Goal: Communication & Community: Answer question/provide support

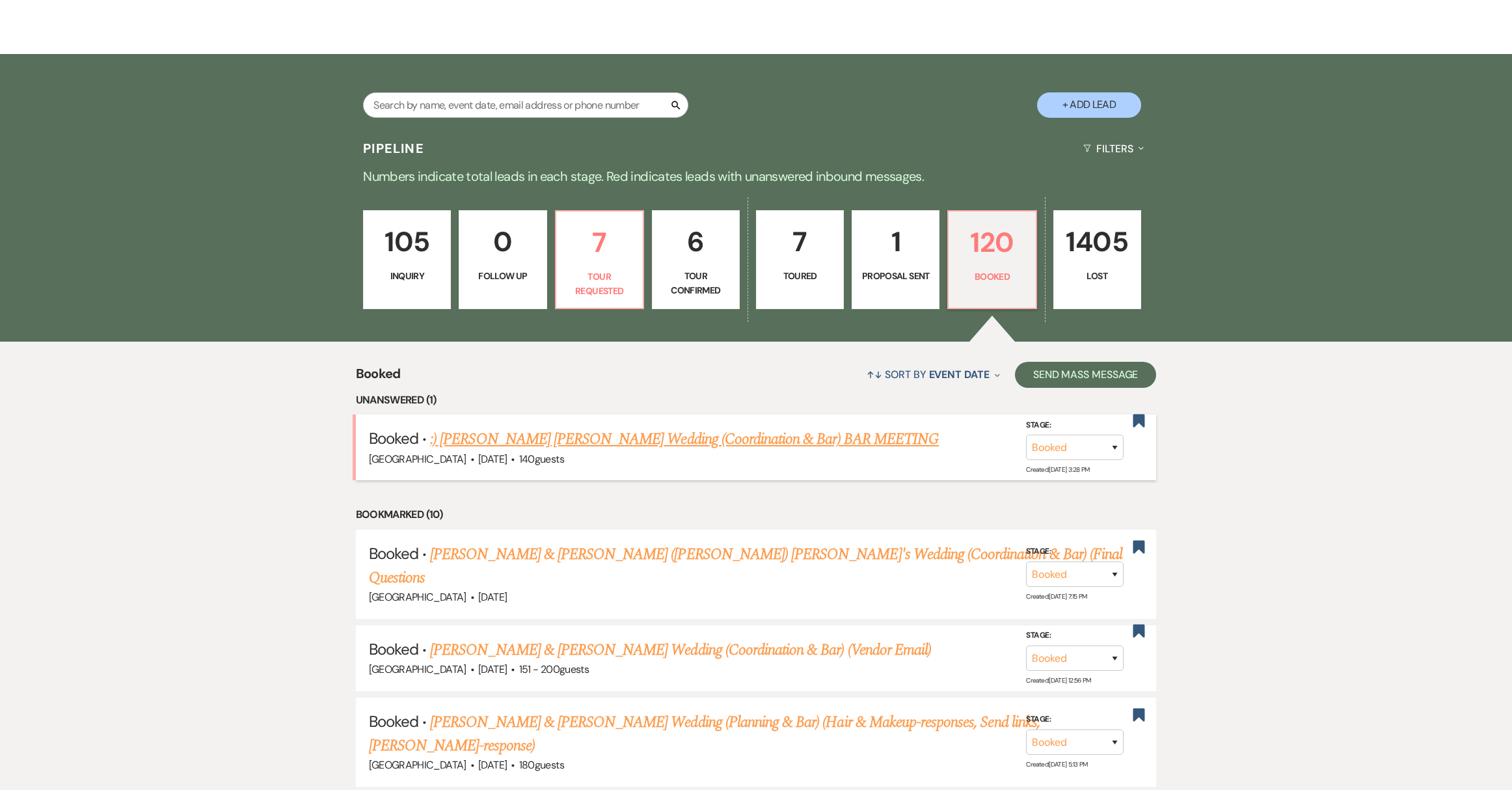
click at [529, 445] on link ":) [PERSON_NAME] [PERSON_NAME] Wedding (Coordination & Bar) BAR MEETING" at bounding box center [684, 439] width 509 height 23
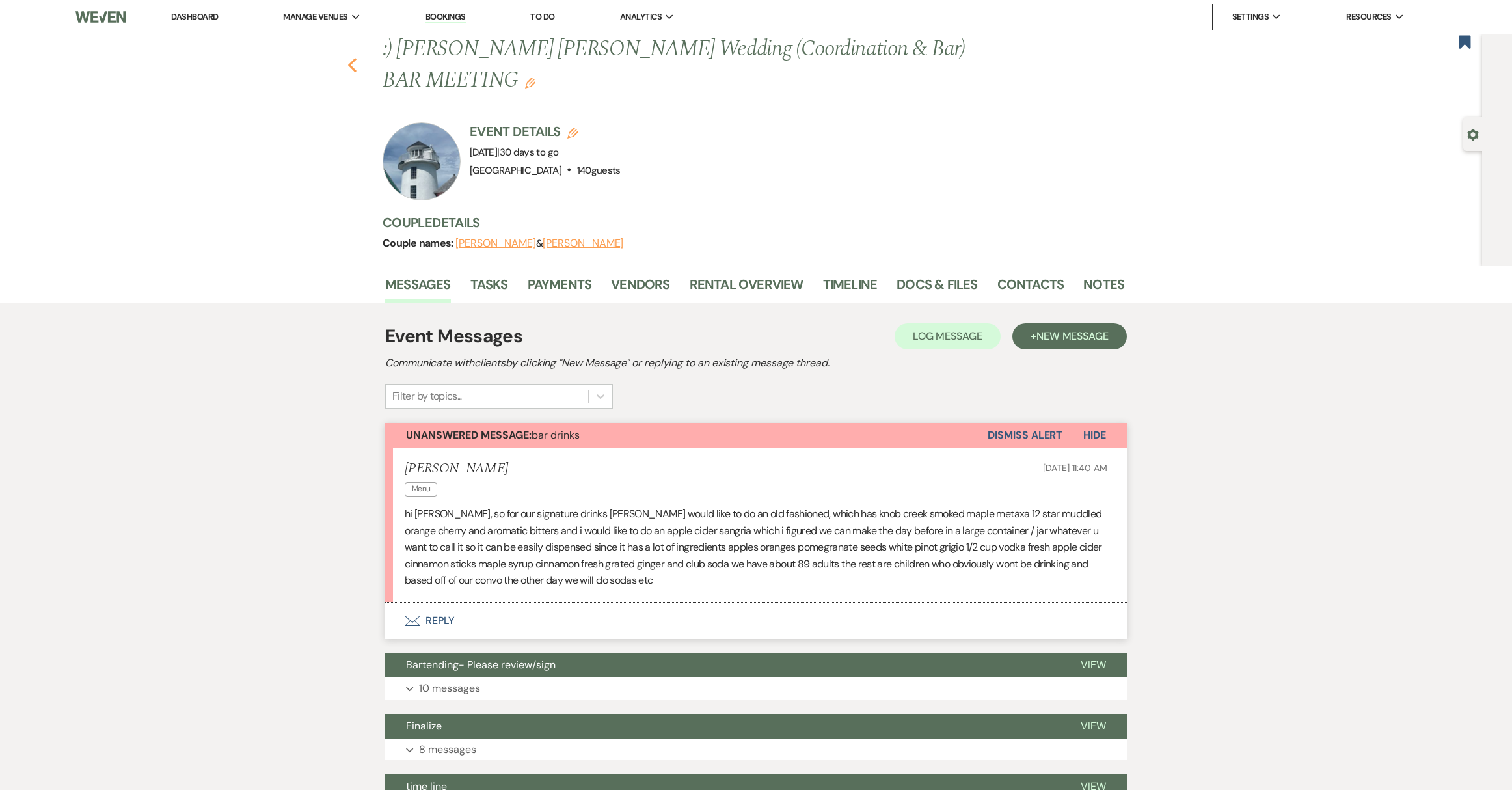
click at [357, 64] on icon "Previous" at bounding box center [352, 64] width 10 height 15
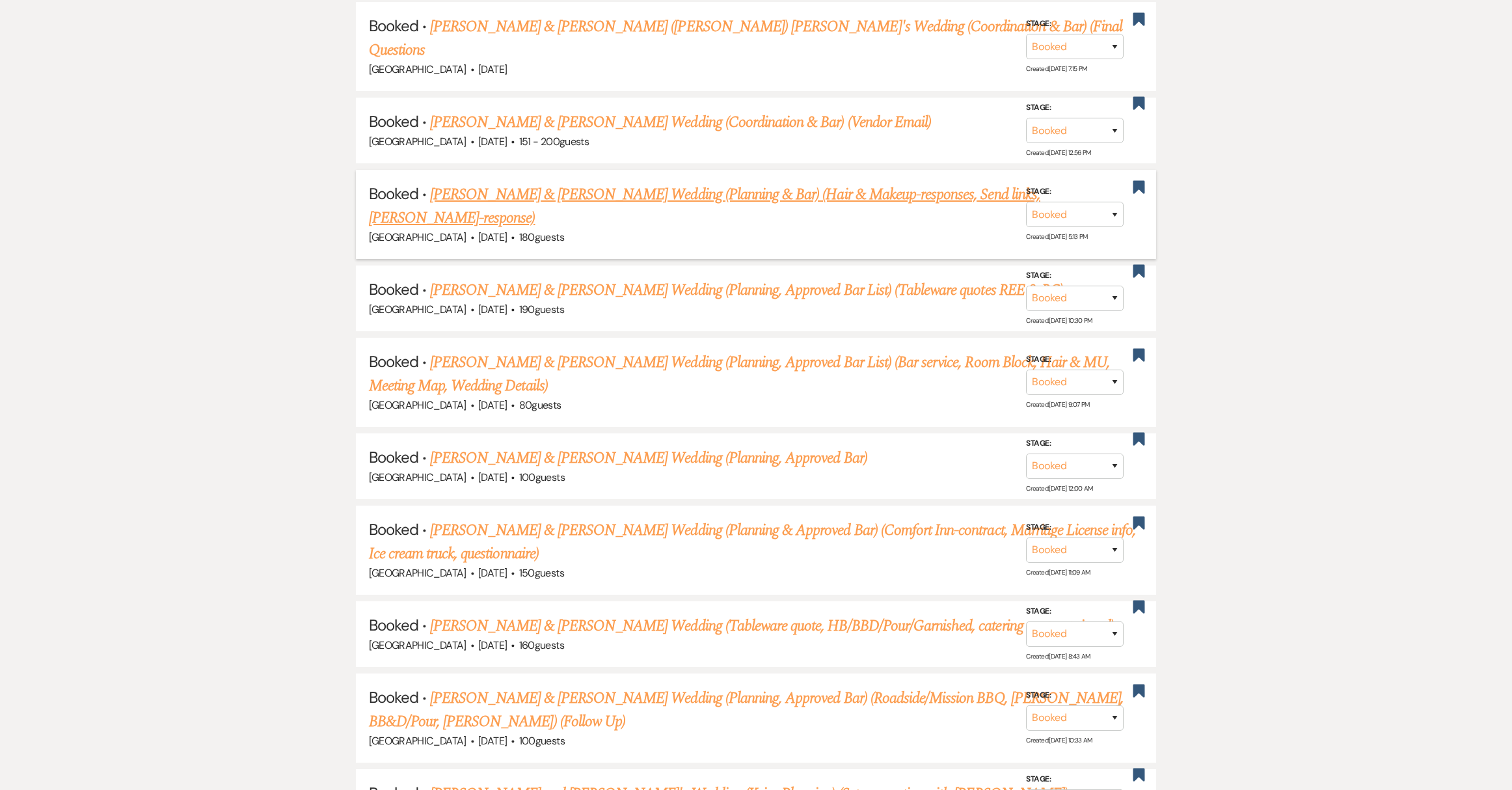
scroll to position [563, 0]
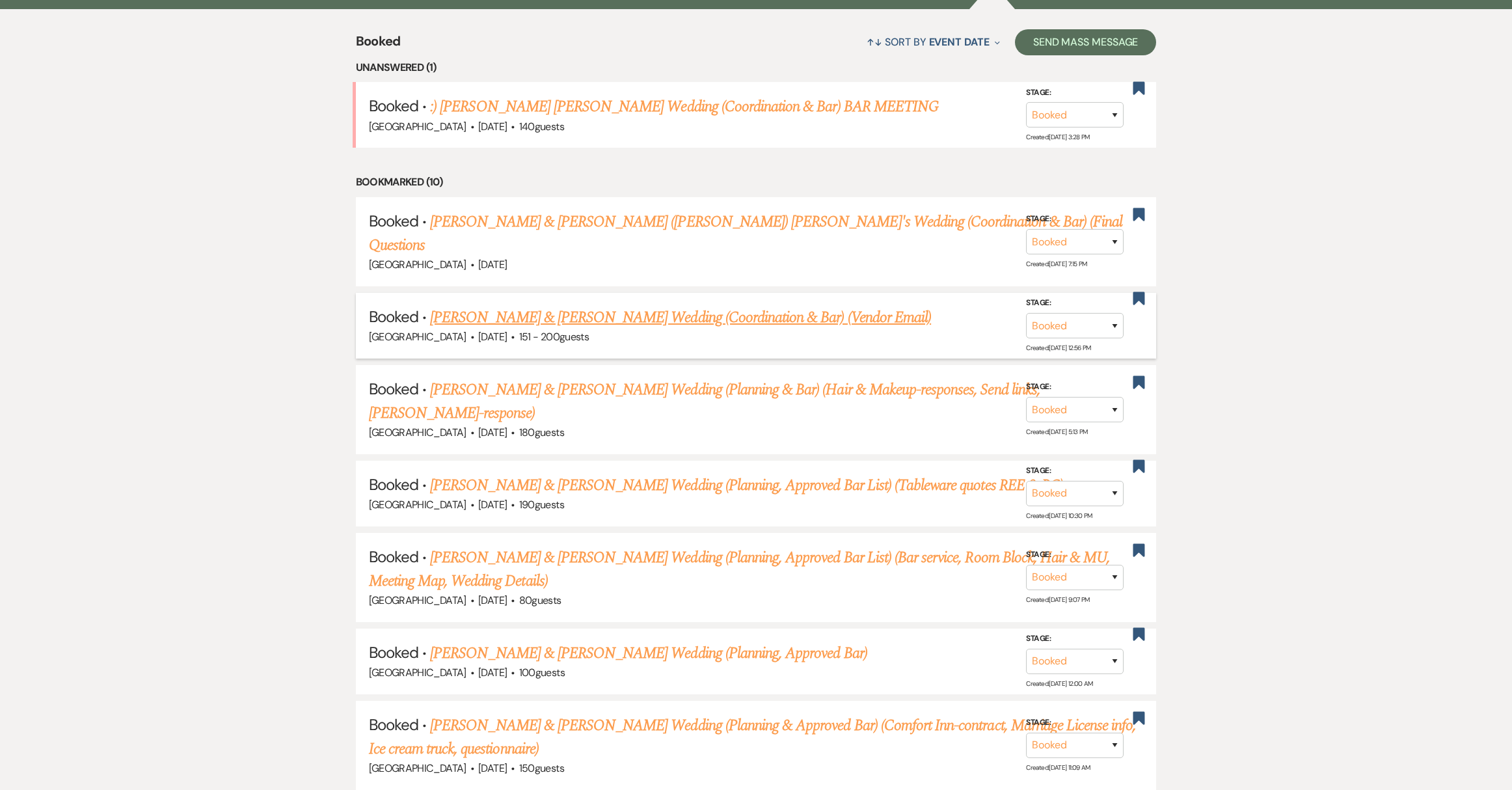
click at [569, 306] on link "[PERSON_NAME] & [PERSON_NAME] Wedding (Coordination & Bar) (Vendor Email)" at bounding box center [680, 317] width 501 height 23
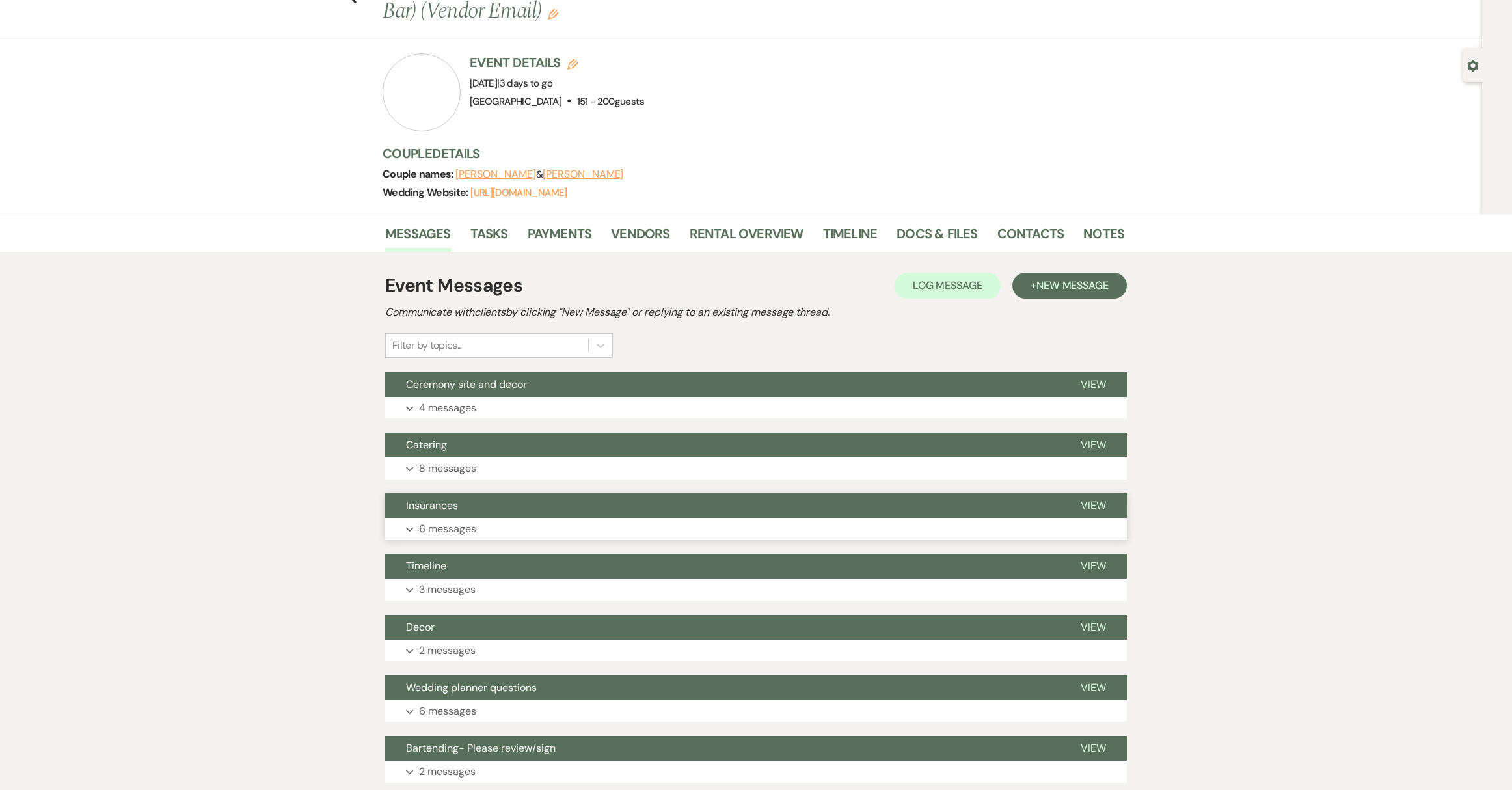
scroll to position [190, 0]
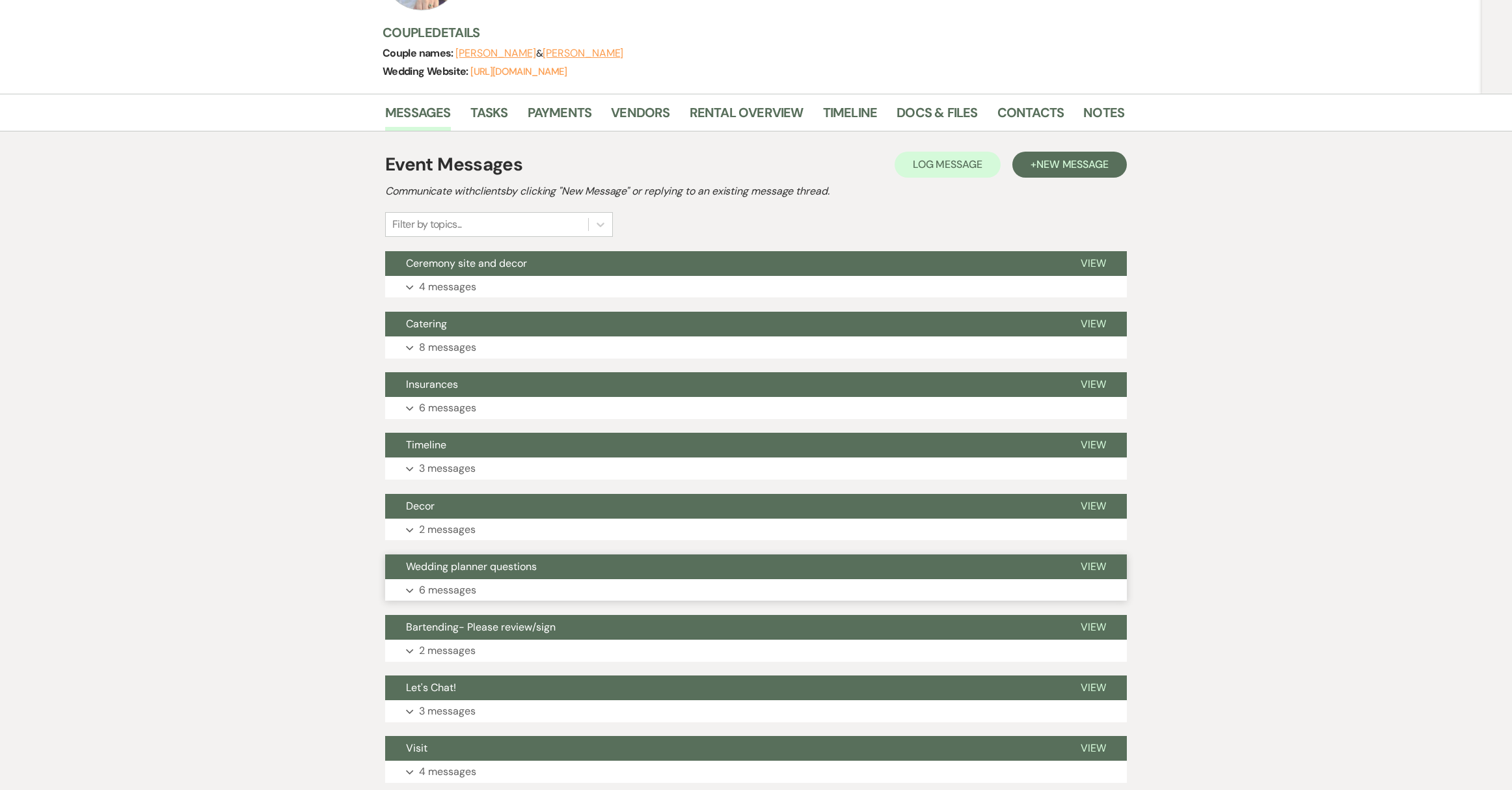
click at [536, 561] on span "Wedding planner questions" at bounding box center [471, 566] width 131 height 14
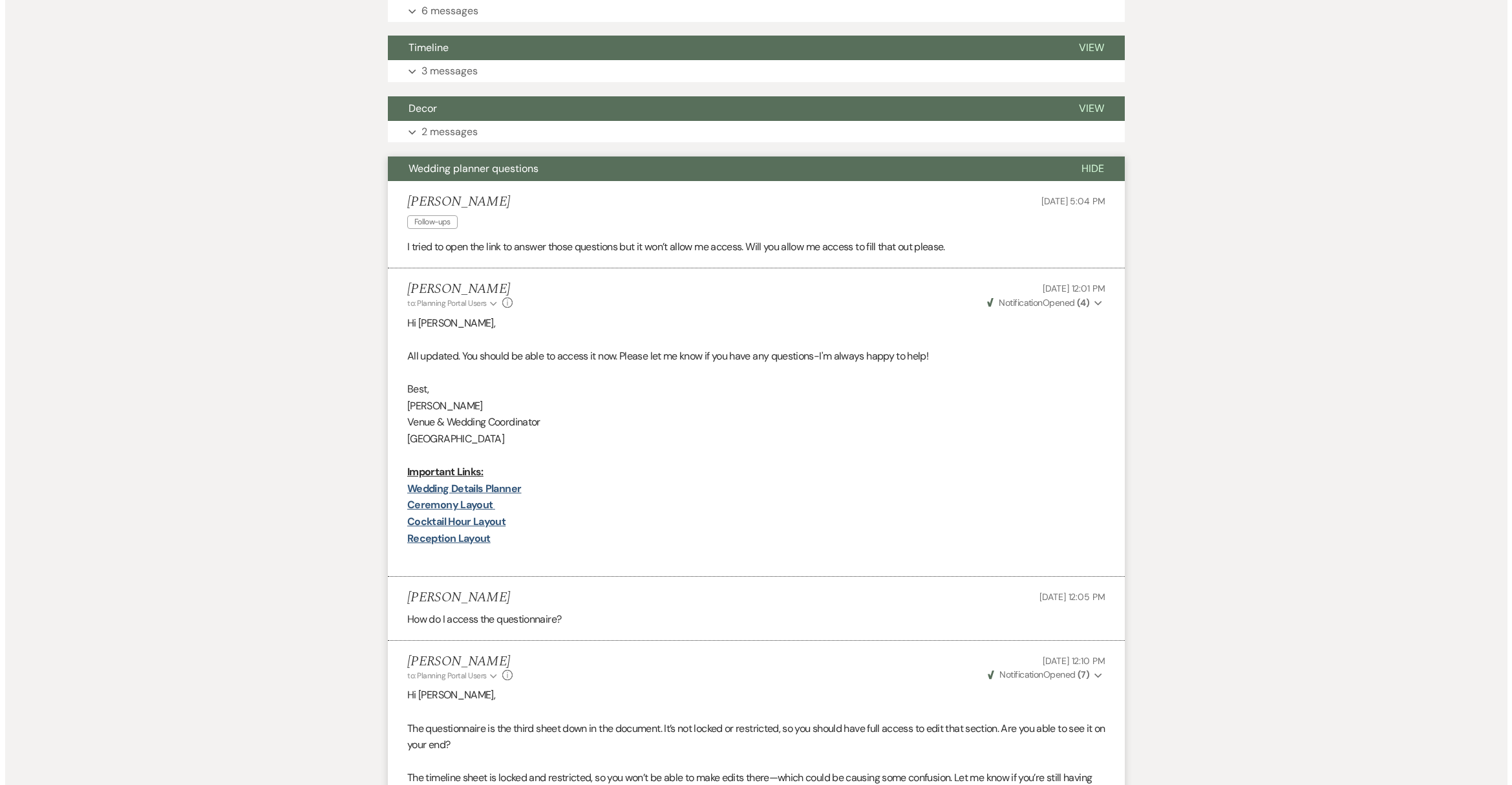
scroll to position [598, 0]
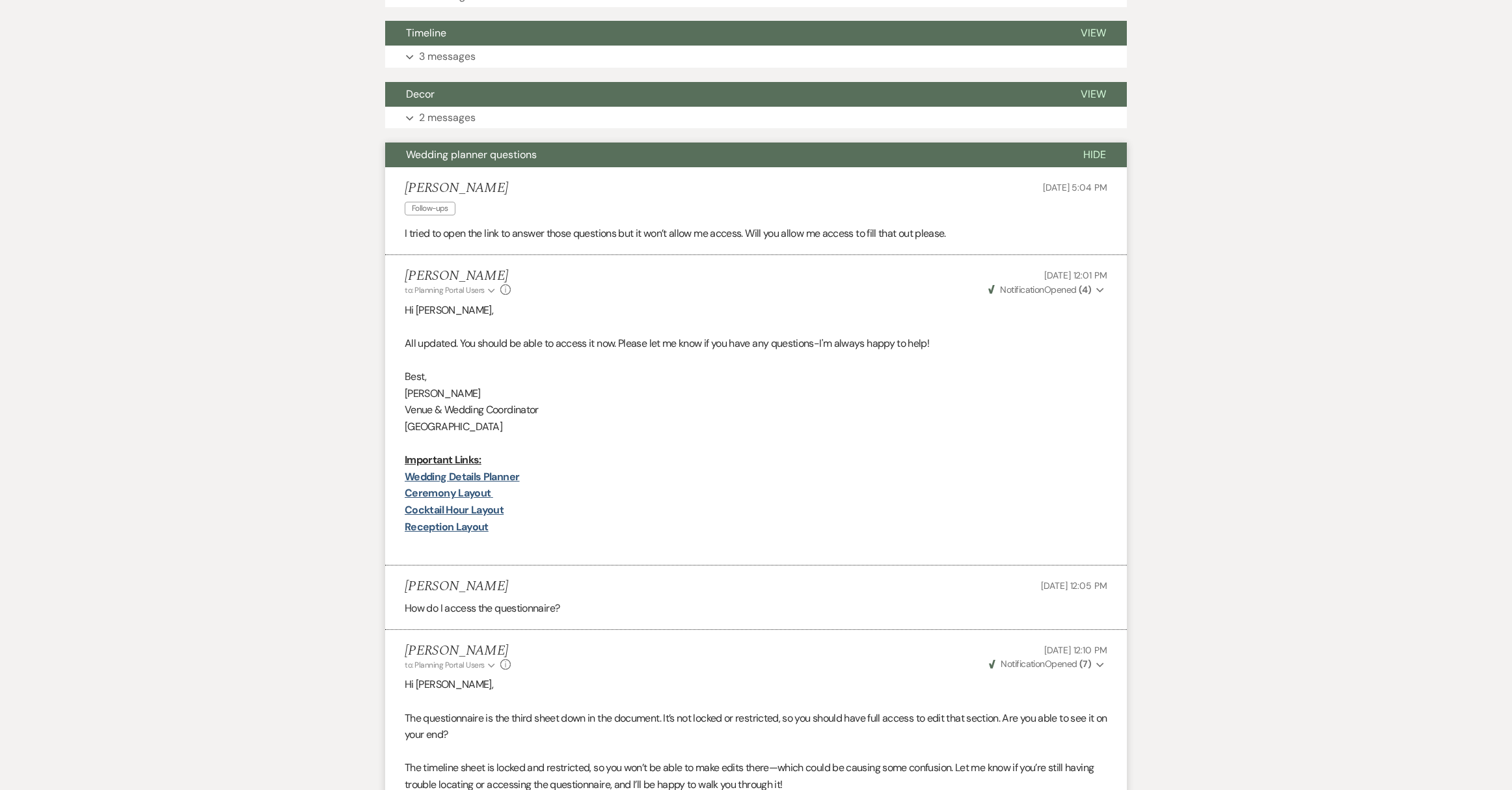
click at [1101, 158] on span "Hide" at bounding box center [1094, 154] width 22 height 14
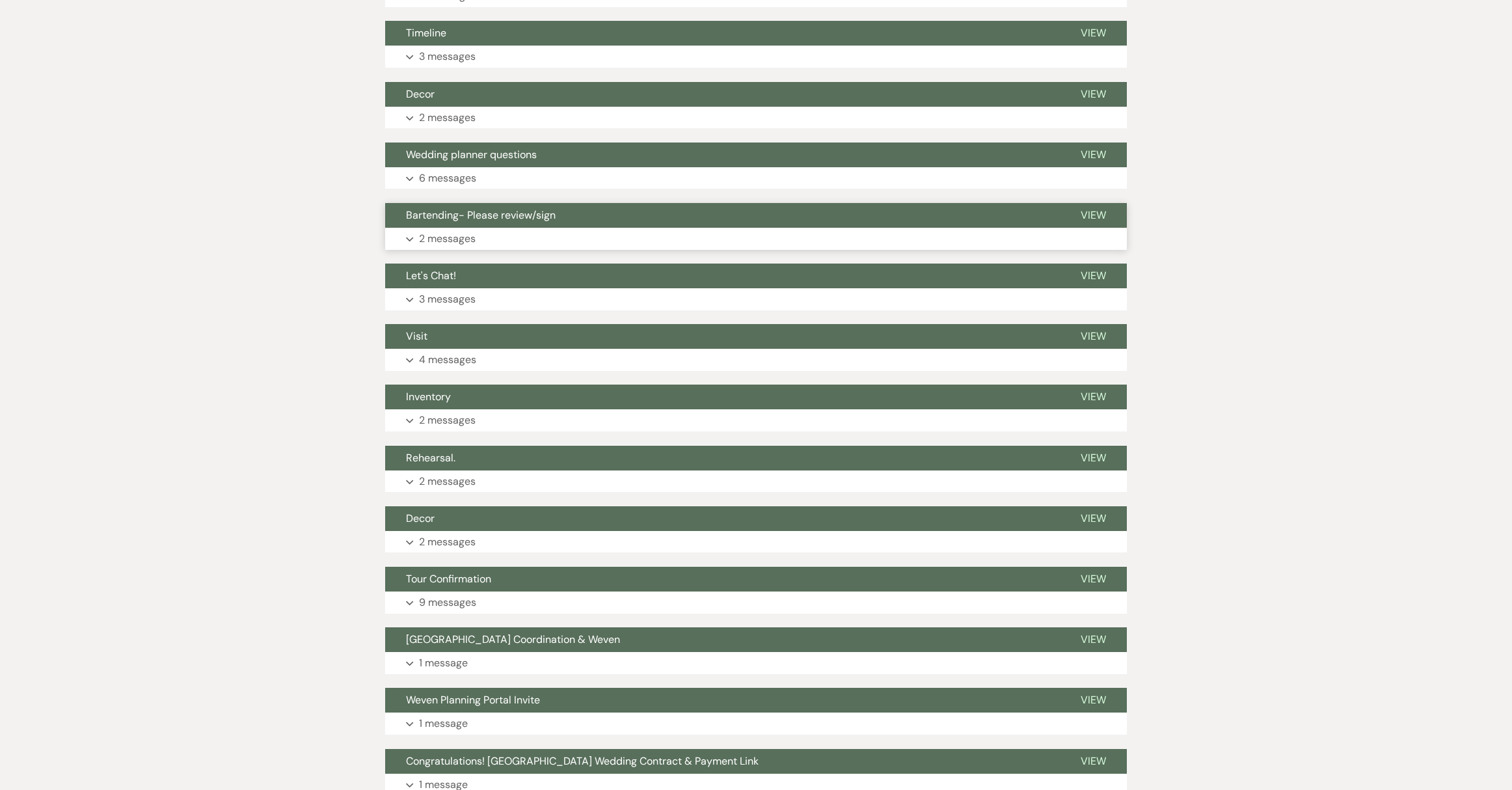
click at [502, 223] on button "Bartending- Please review/sign" at bounding box center [722, 215] width 674 height 25
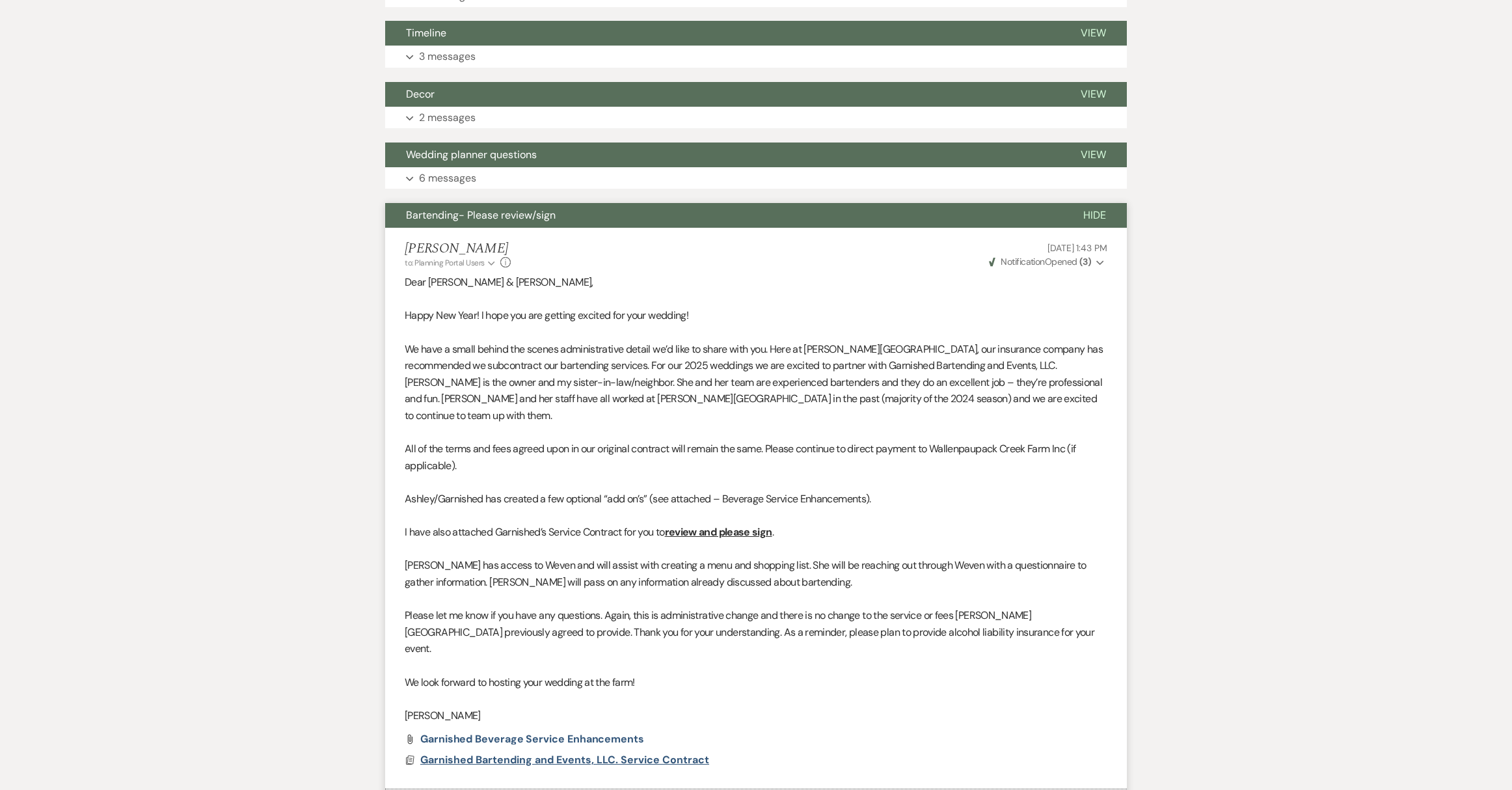
click at [650, 753] on span "Garnished Bartending and Events, LLC. Service Contract" at bounding box center [565, 760] width 289 height 14
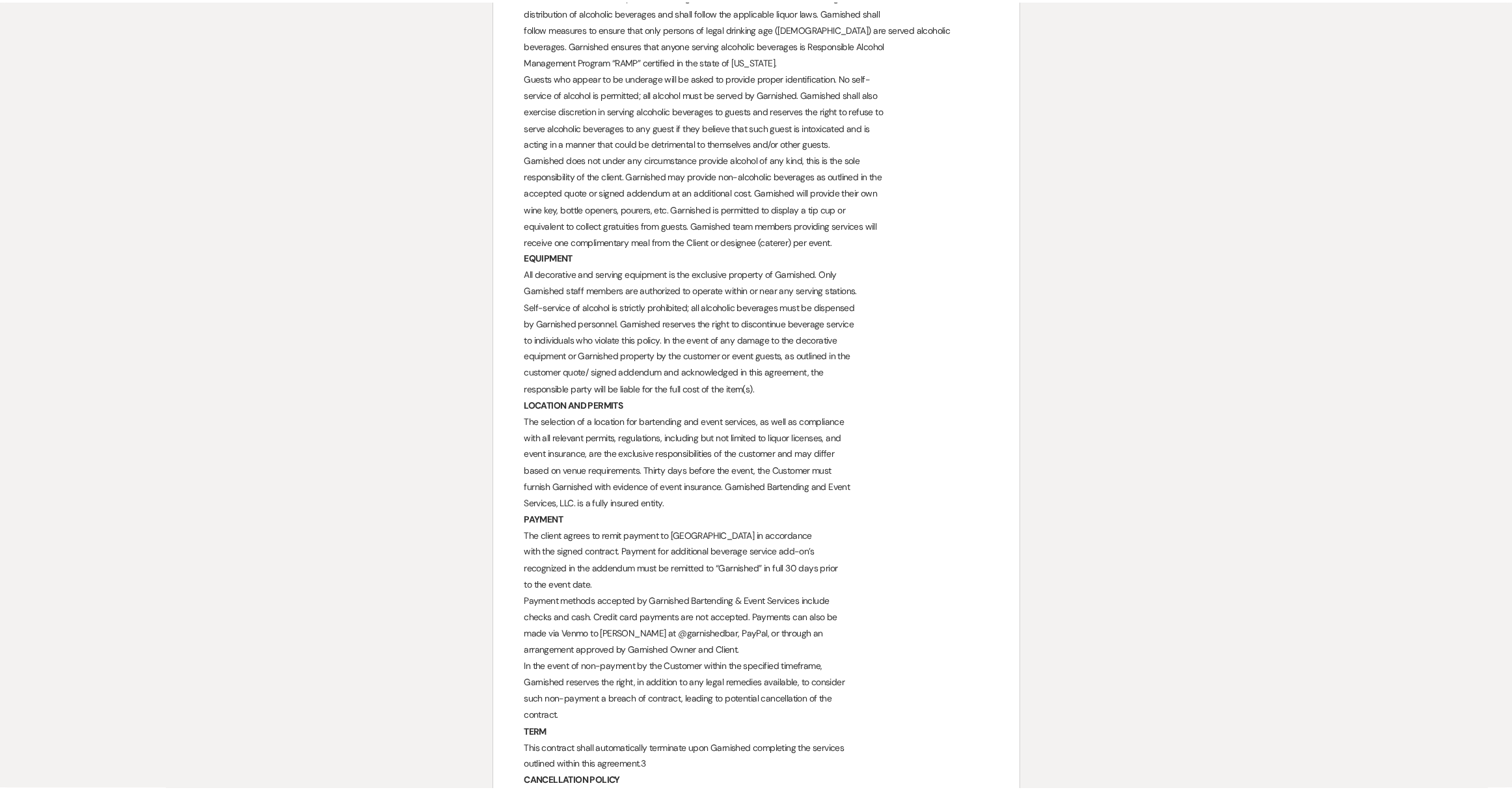
scroll to position [0, 0]
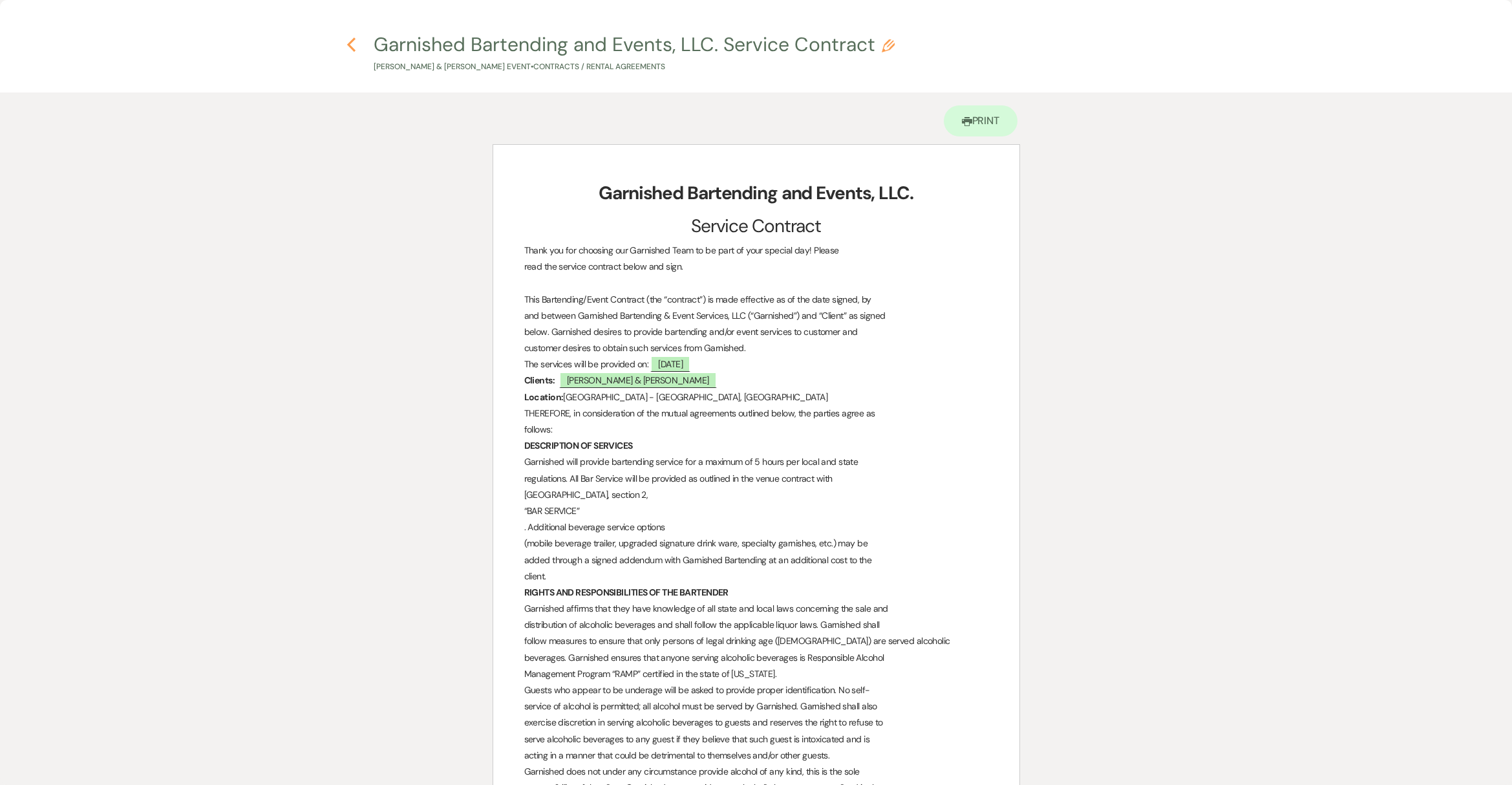
click at [353, 46] on icon "Previous" at bounding box center [351, 44] width 10 height 15
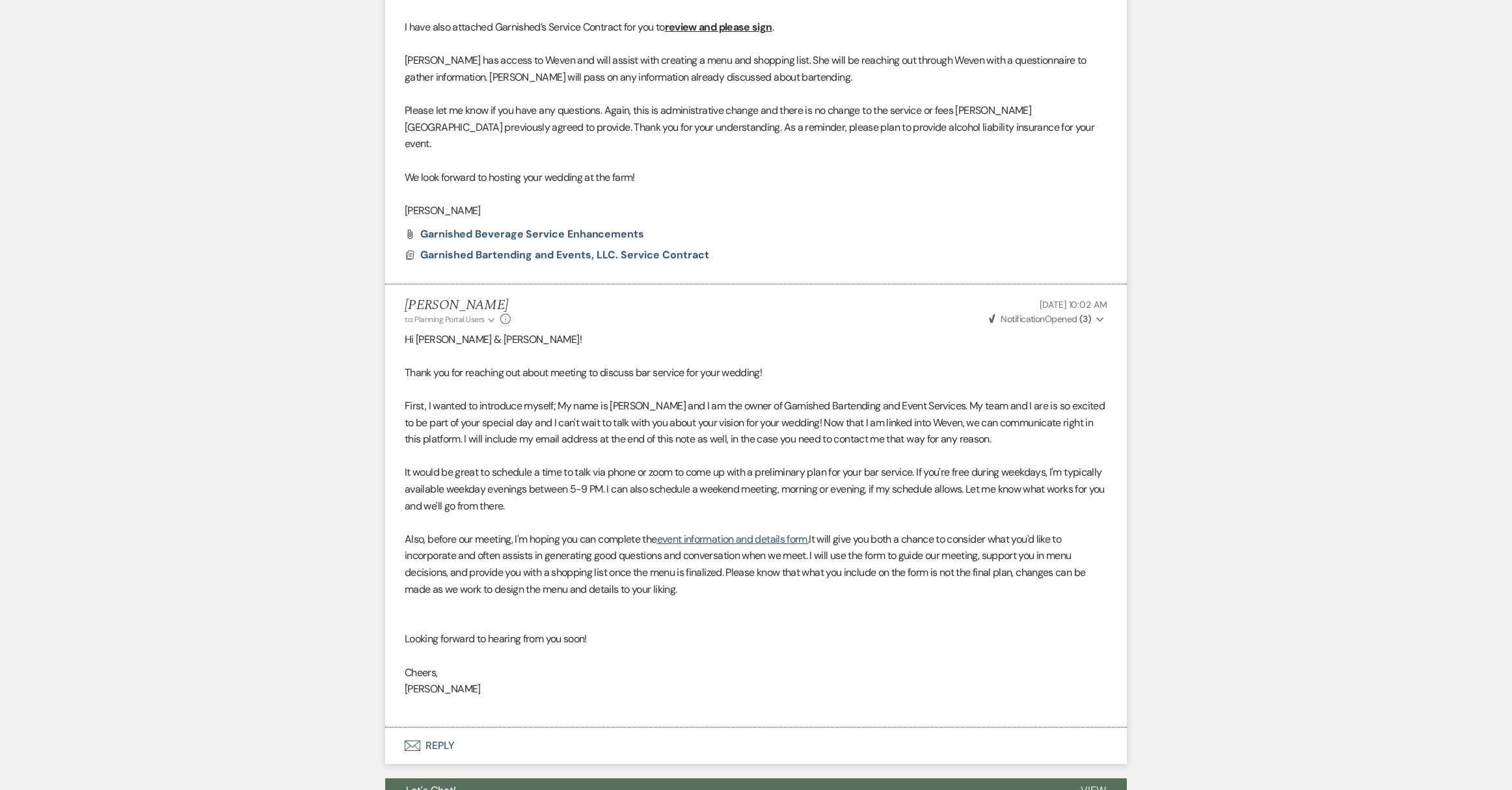
scroll to position [1446, 0]
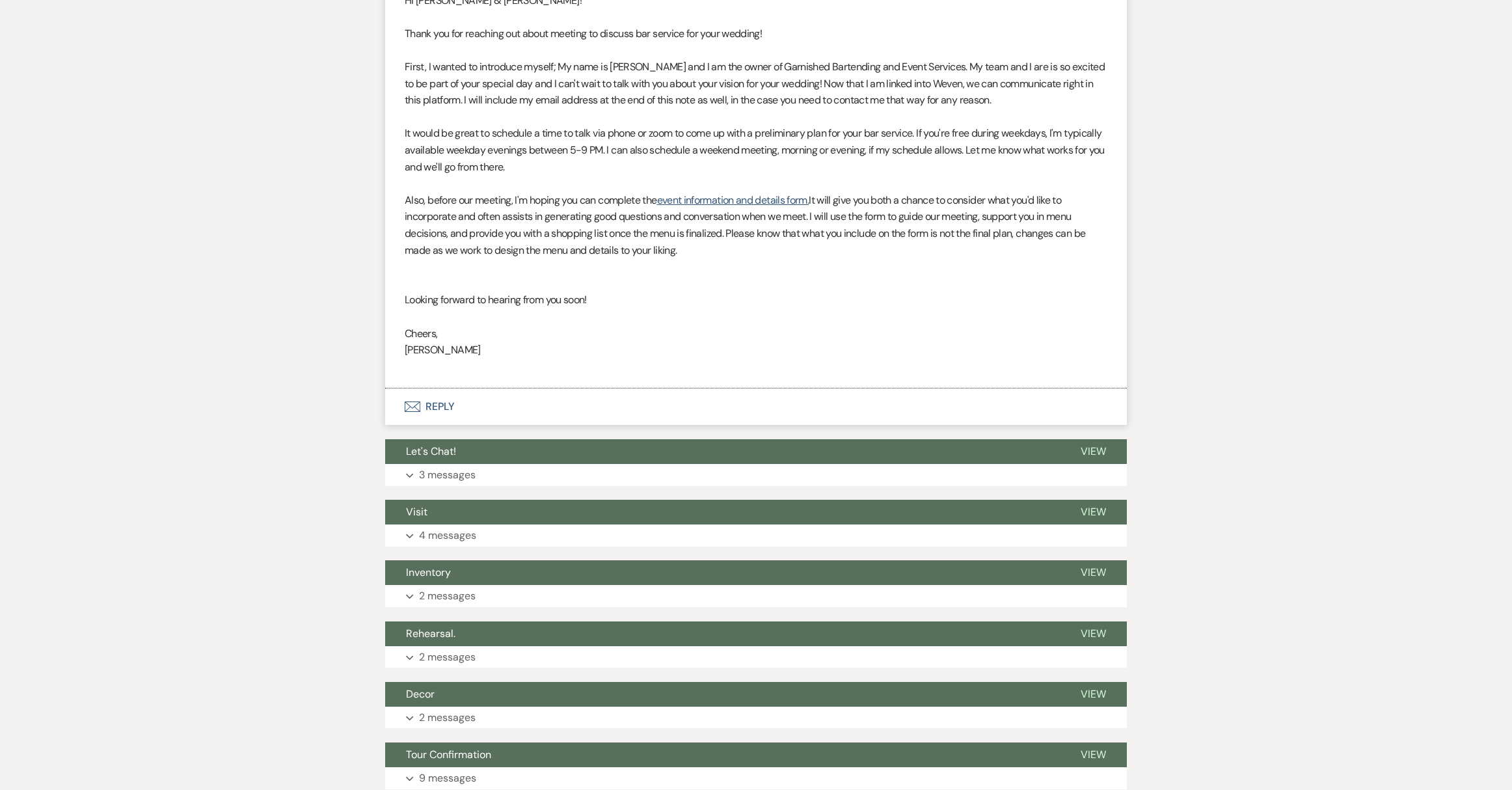
click at [438, 389] on button "Envelope Reply" at bounding box center [756, 406] width 742 height 36
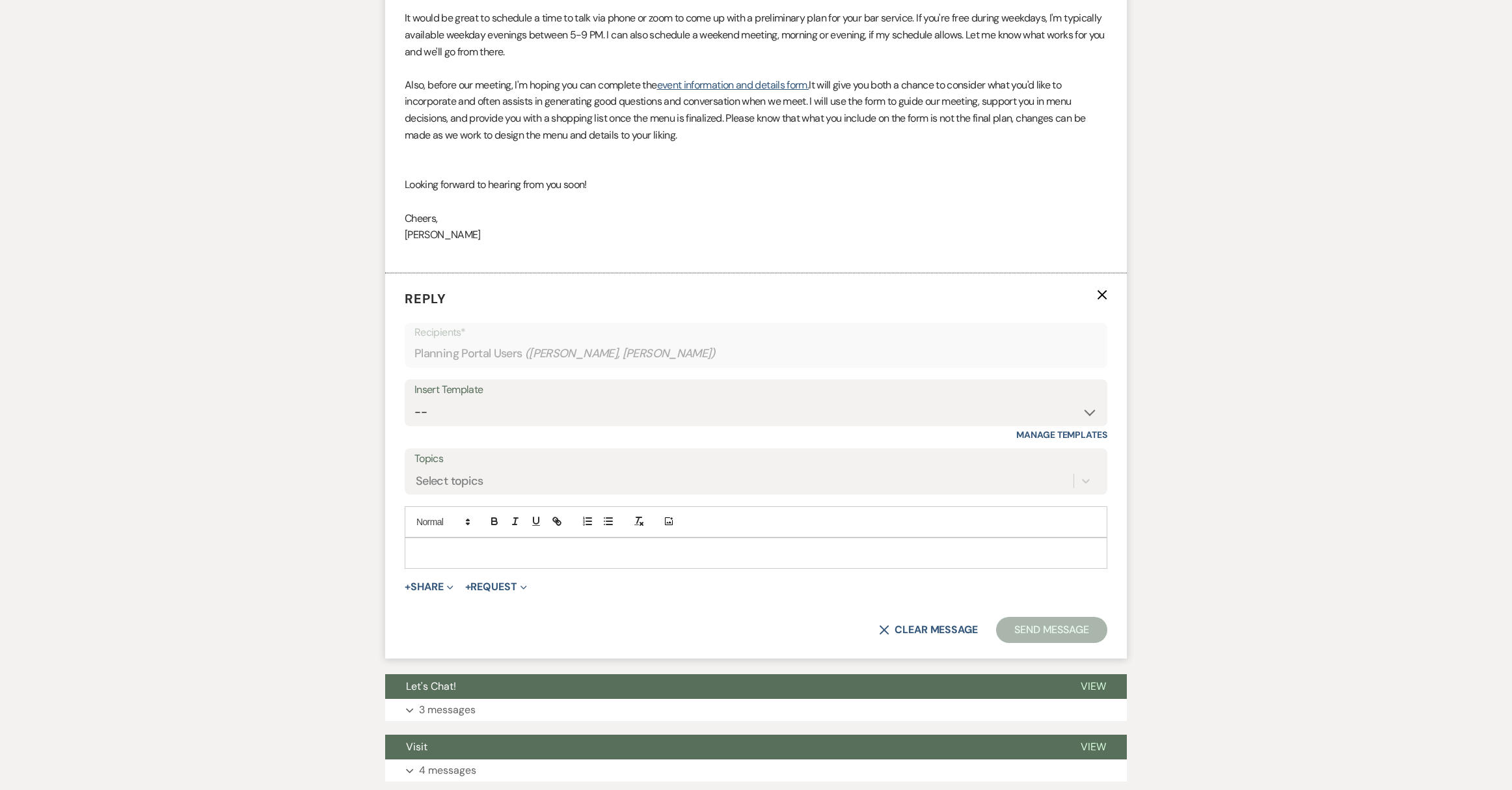
scroll to position [1565, 0]
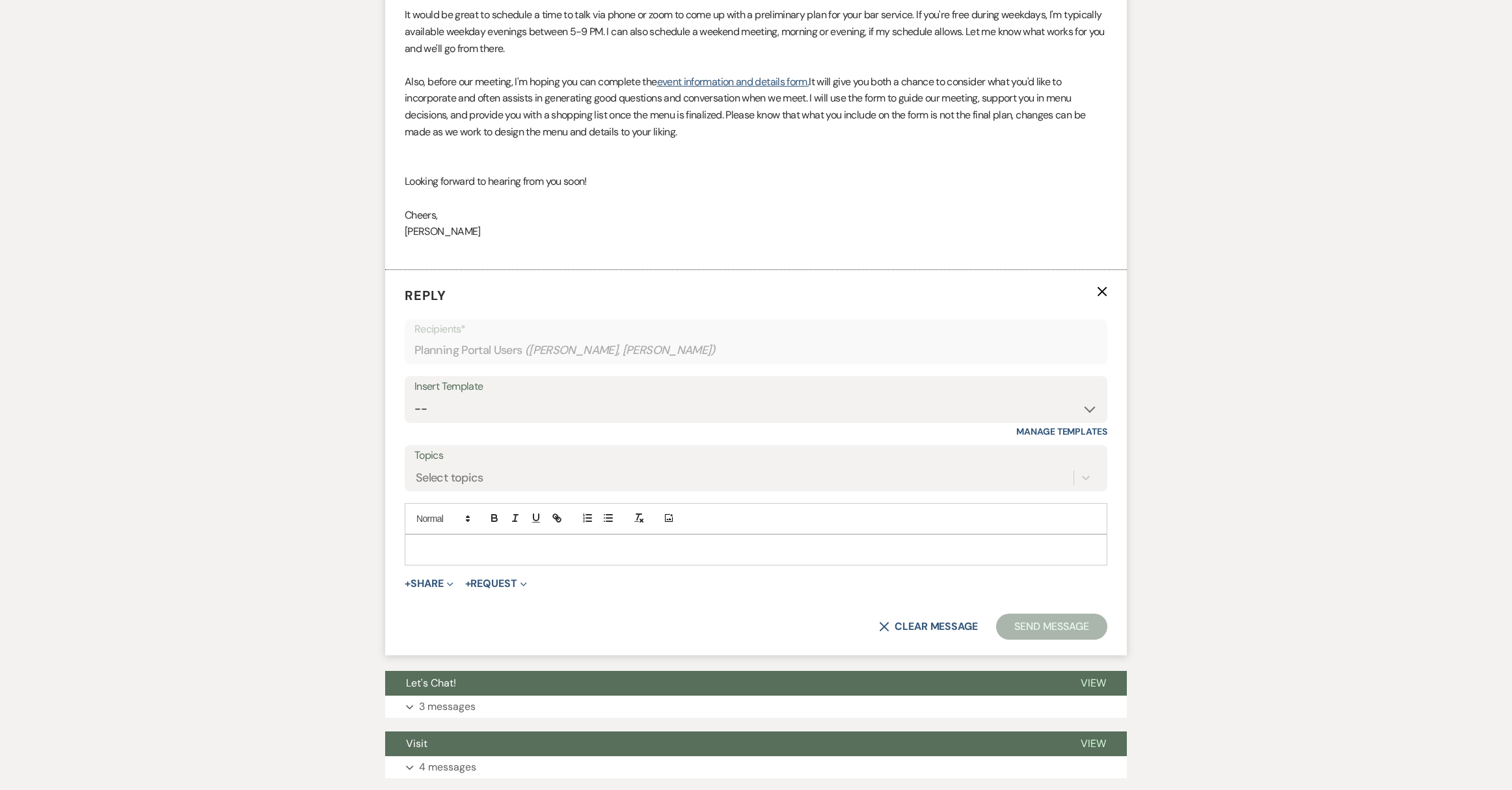
click at [478, 542] on p at bounding box center [755, 550] width 682 height 14
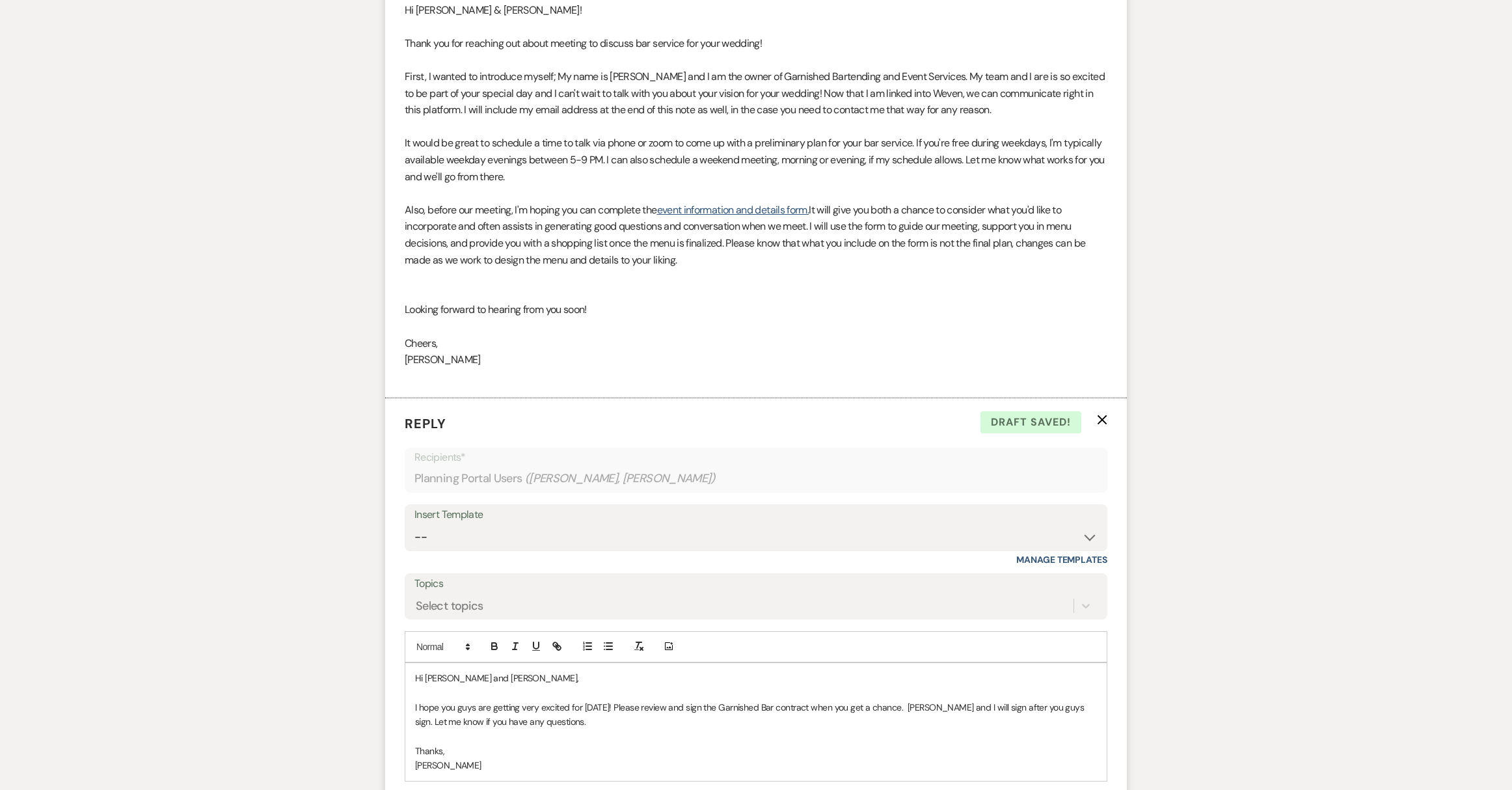
scroll to position [1663, 0]
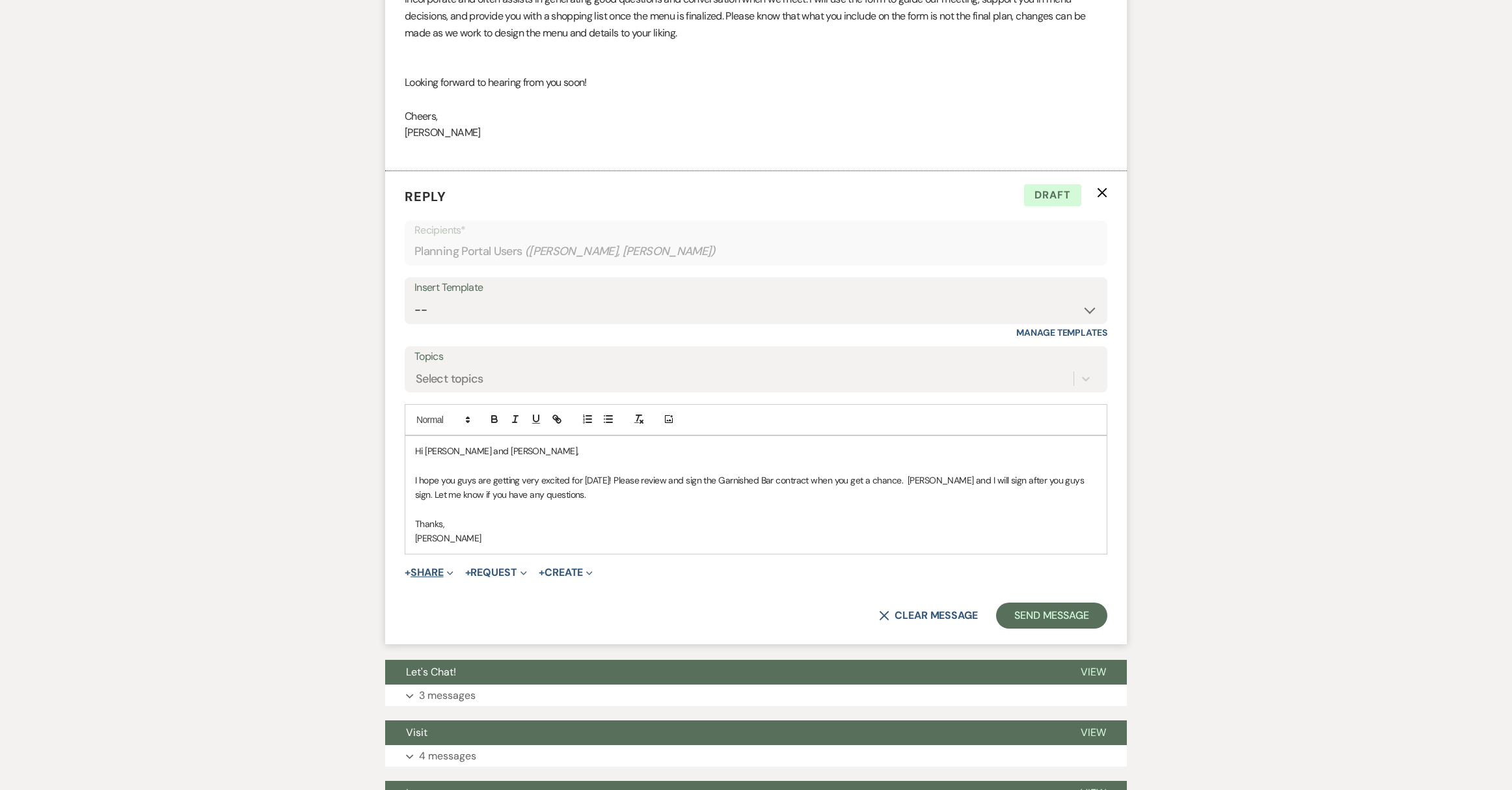
click at [433, 567] on button "+ Share Expand" at bounding box center [428, 572] width 49 height 10
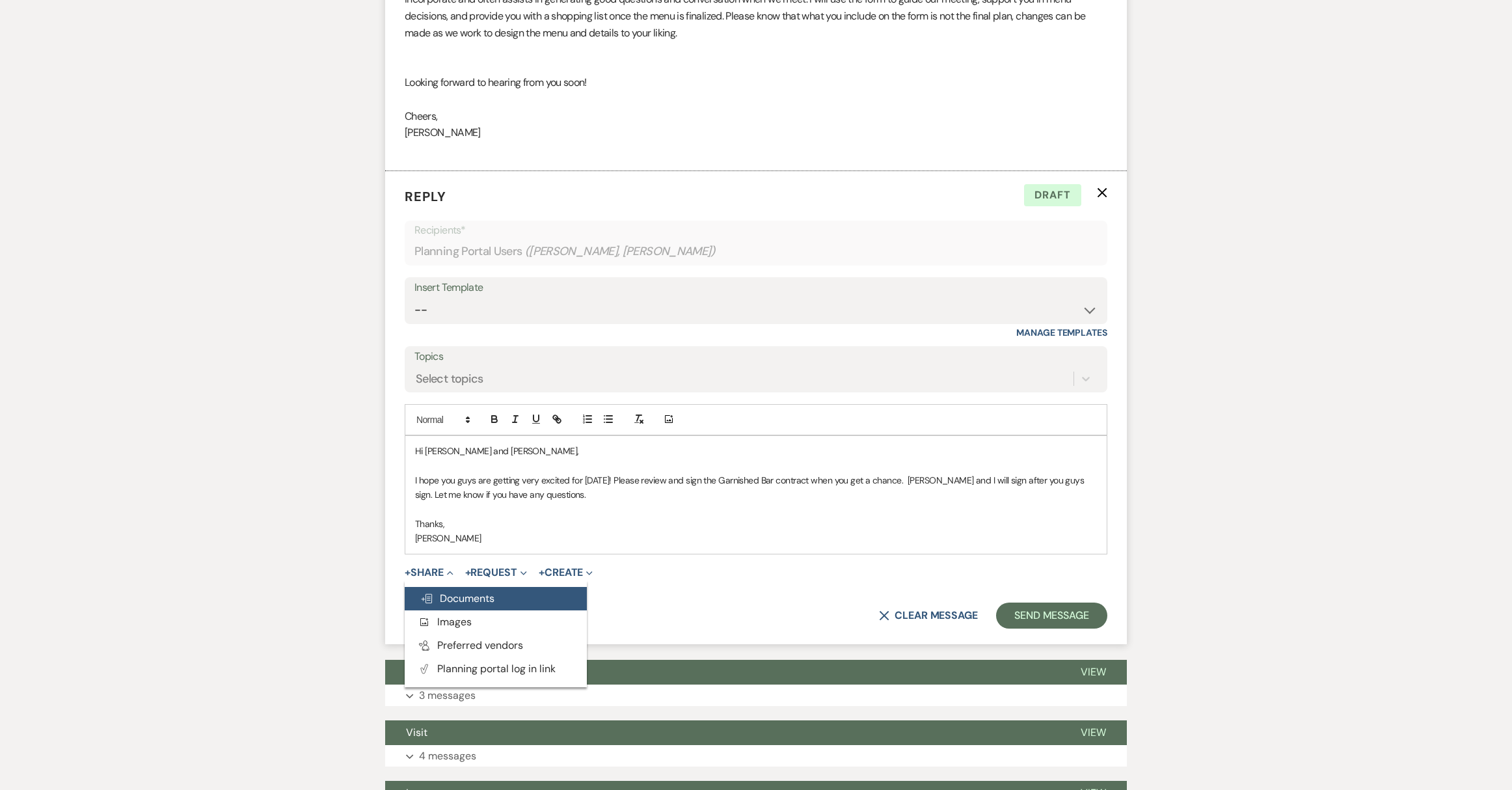
click at [444, 591] on span "Doc Upload Documents" at bounding box center [457, 598] width 74 height 14
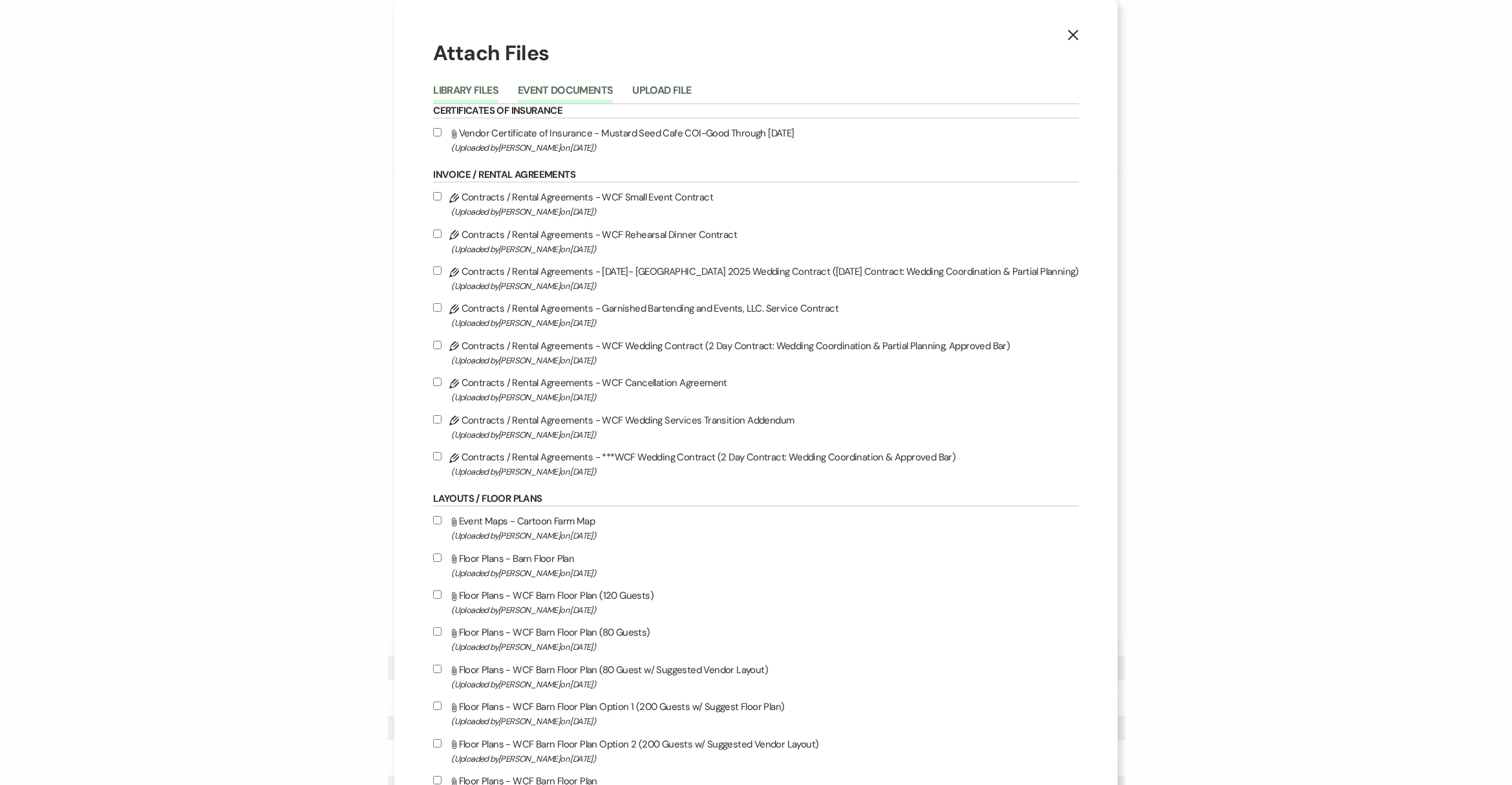
click at [547, 88] on button "Event Documents" at bounding box center [565, 94] width 95 height 18
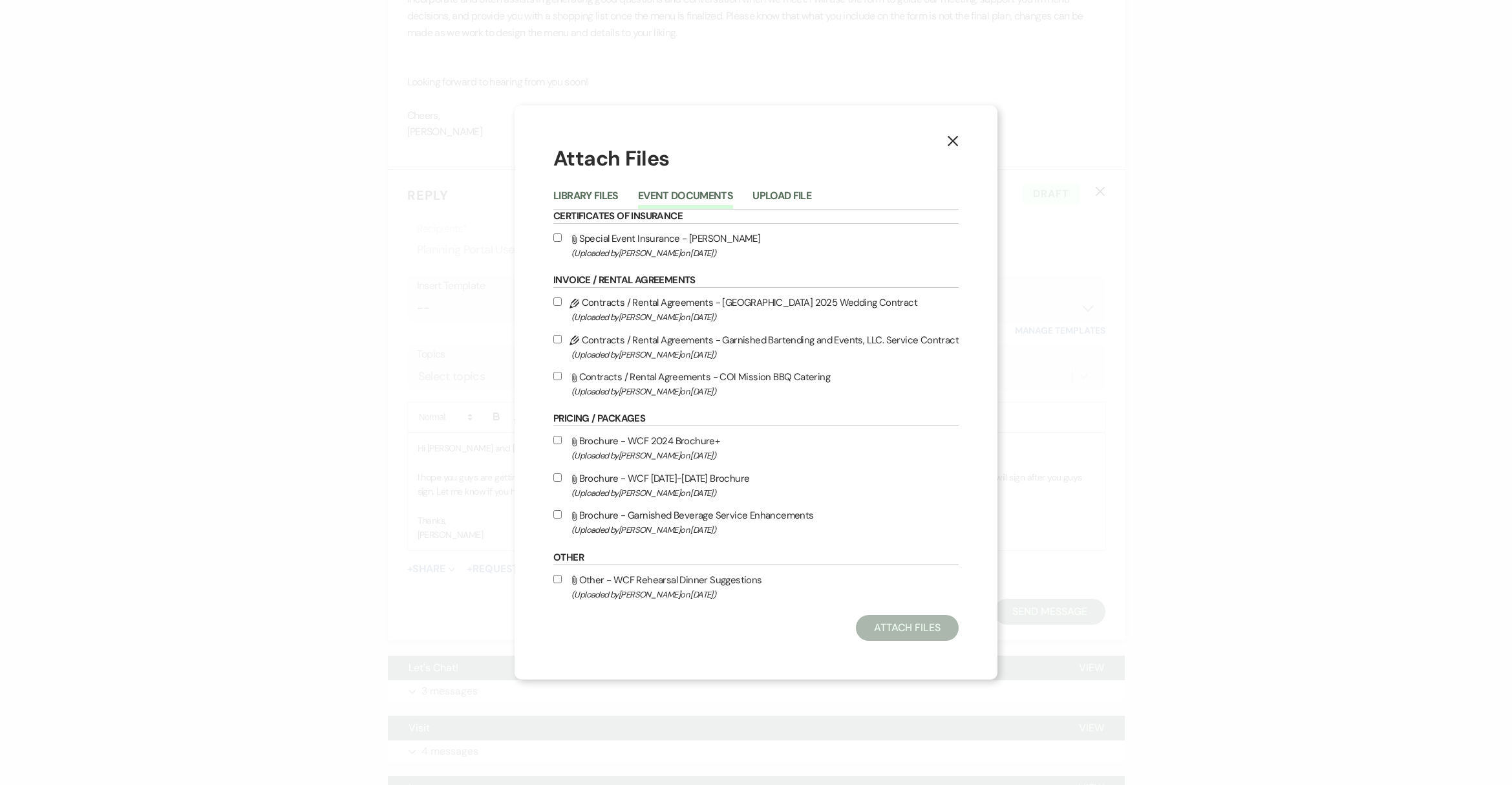
click at [562, 339] on input "Pencil Contracts / Rental Agreements - Garnished Bartending and Events, LLC. Se…" at bounding box center [557, 339] width 9 height 9
checkbox input "true"
click at [908, 630] on button "Attach Files" at bounding box center [906, 627] width 103 height 25
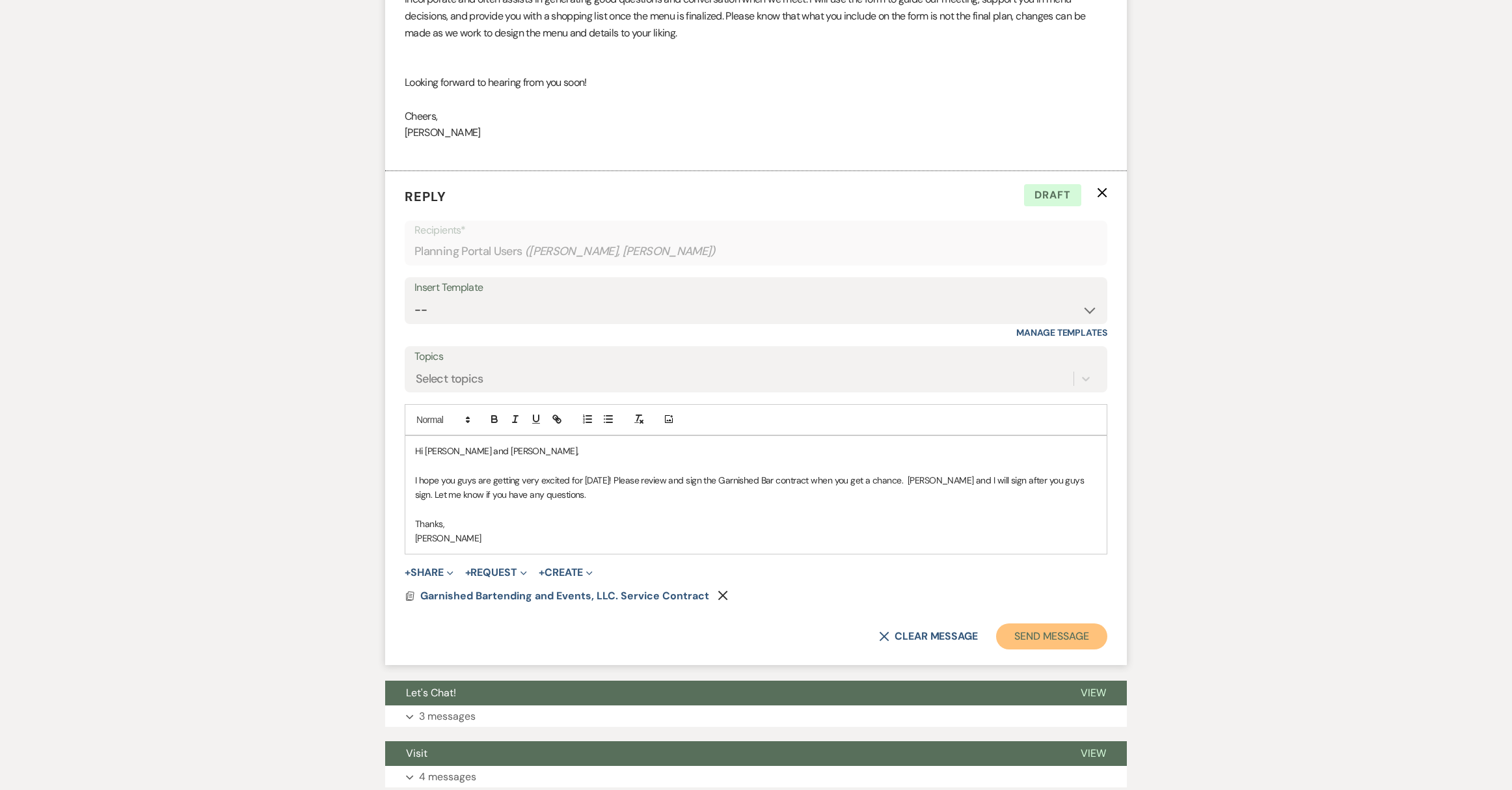
click at [1055, 623] on button "Send Message" at bounding box center [1052, 636] width 111 height 26
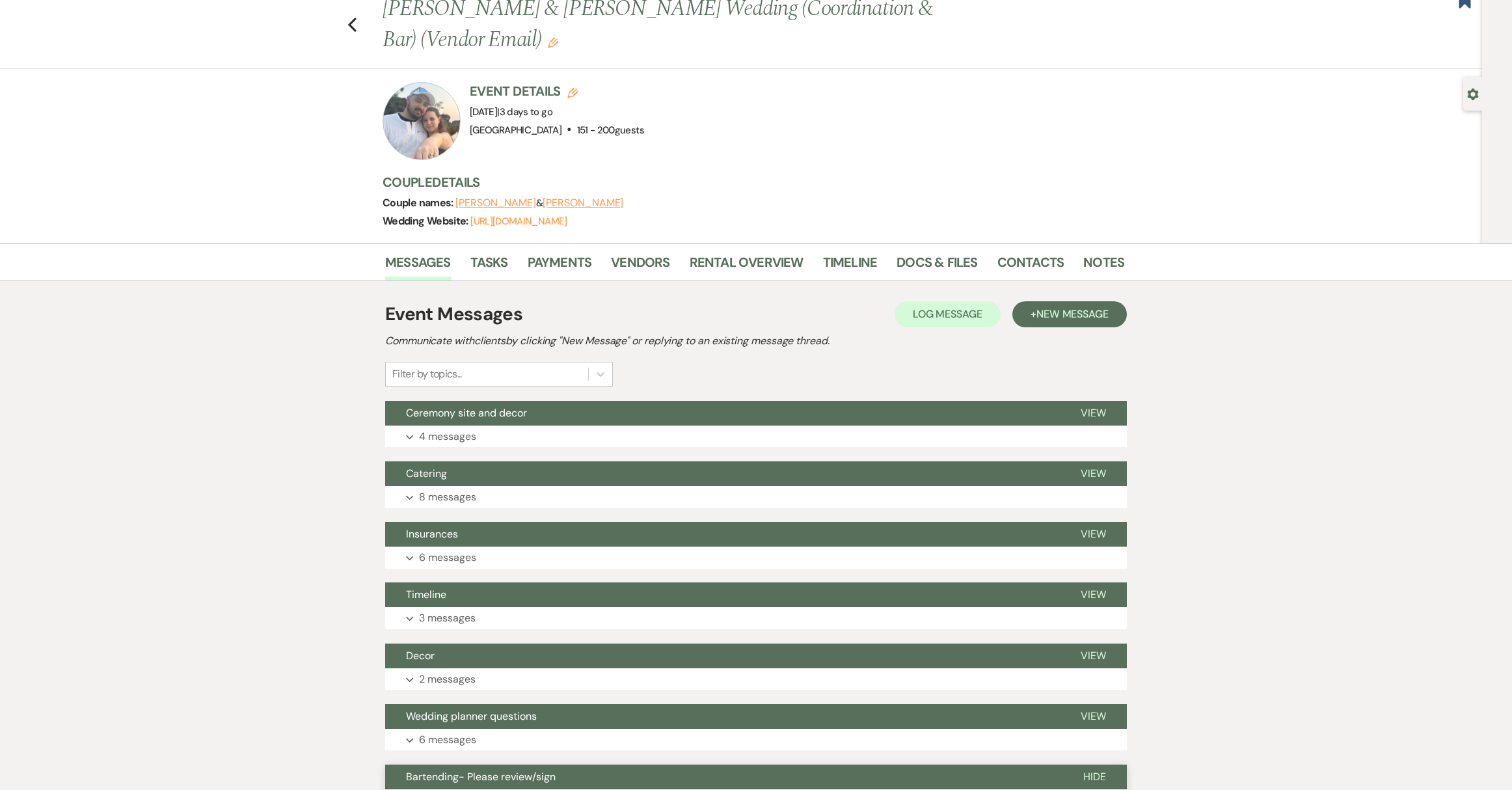
scroll to position [0, 0]
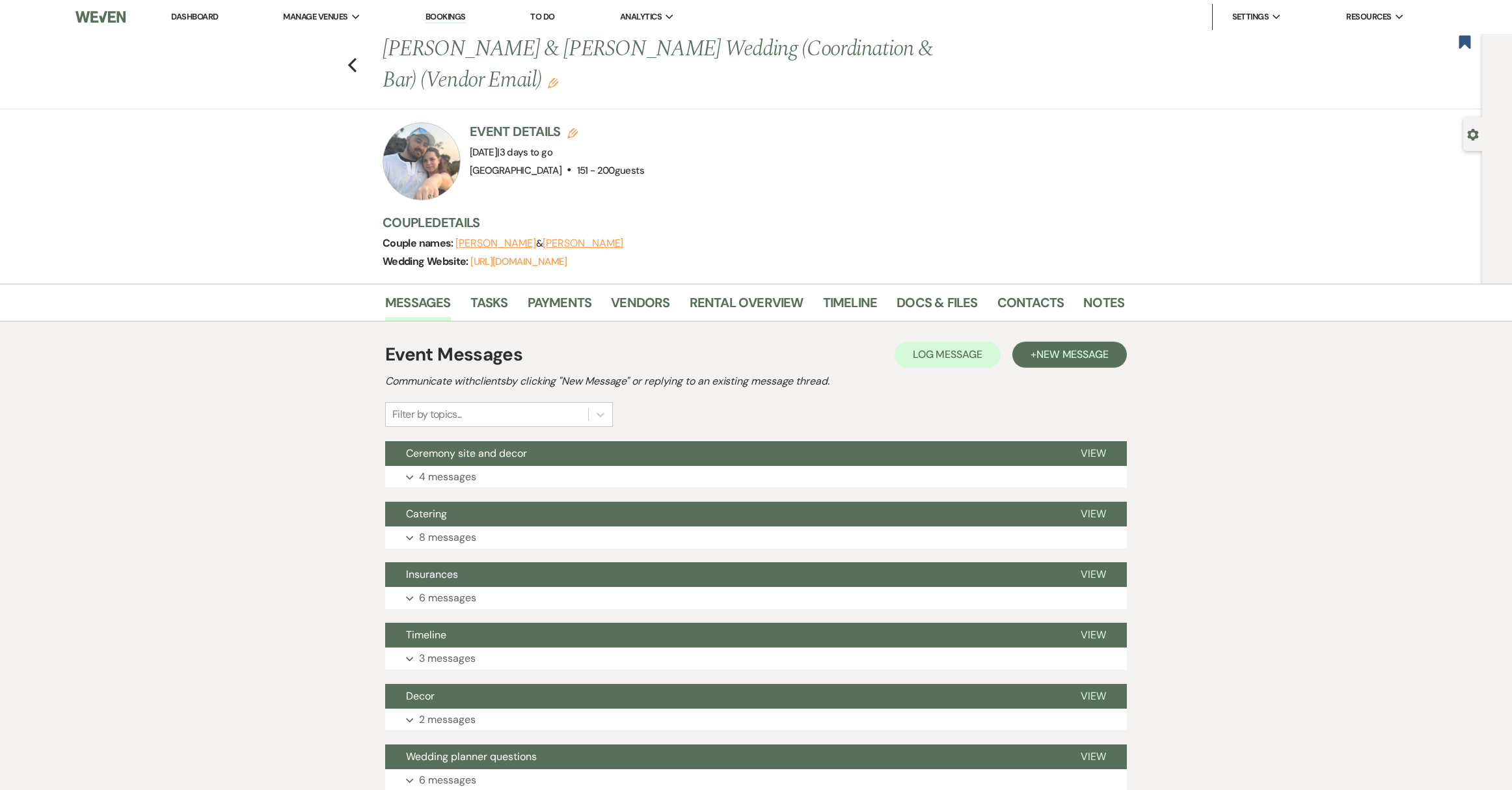
click at [362, 71] on div "Previous Kat Fitzhugh & Brandon DePerro's Wedding (Coordination & Bar) (Vendor …" at bounding box center [738, 71] width 1488 height 75
click at [357, 66] on icon "Previous" at bounding box center [352, 64] width 10 height 15
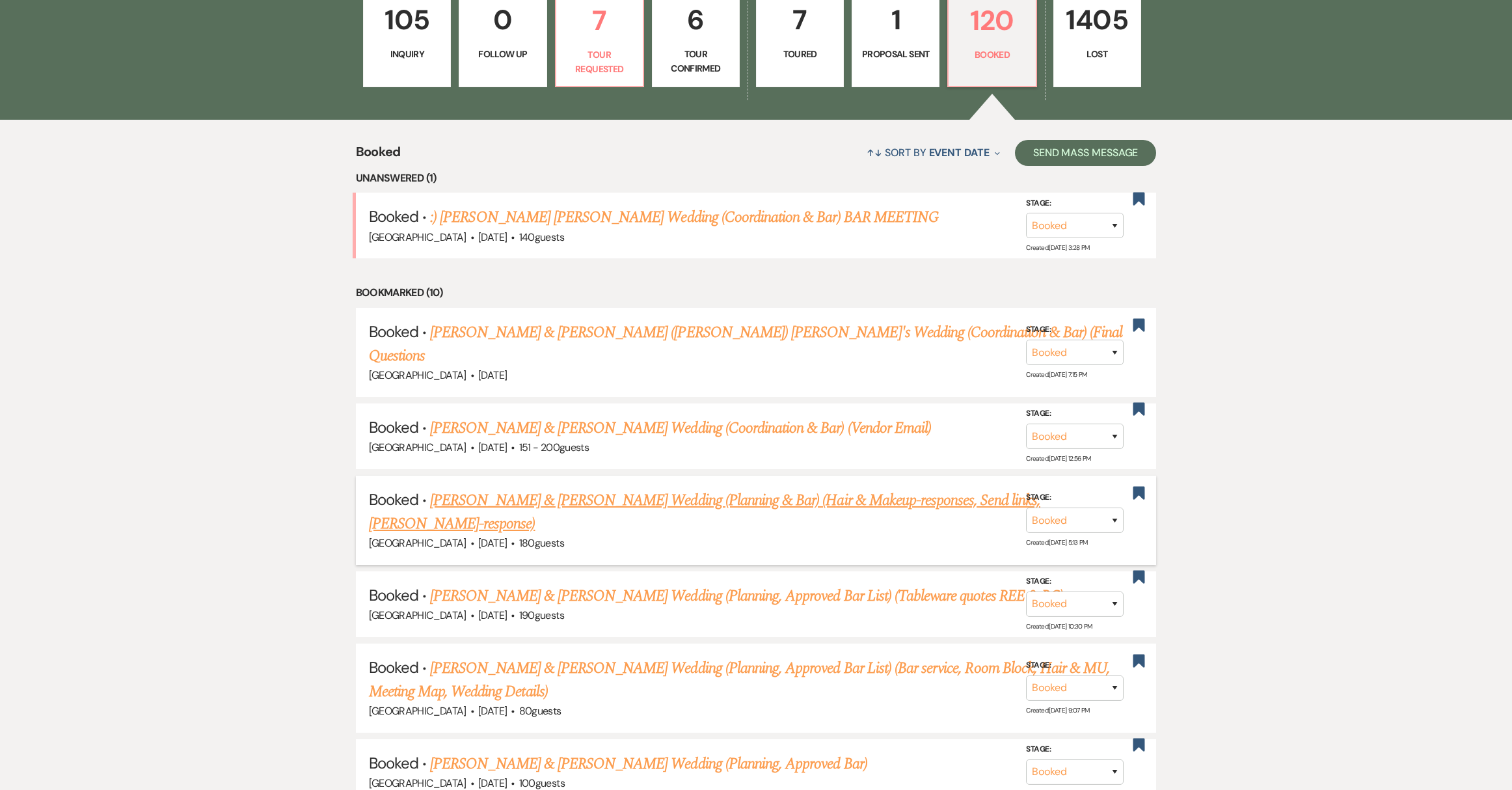
scroll to position [919, 0]
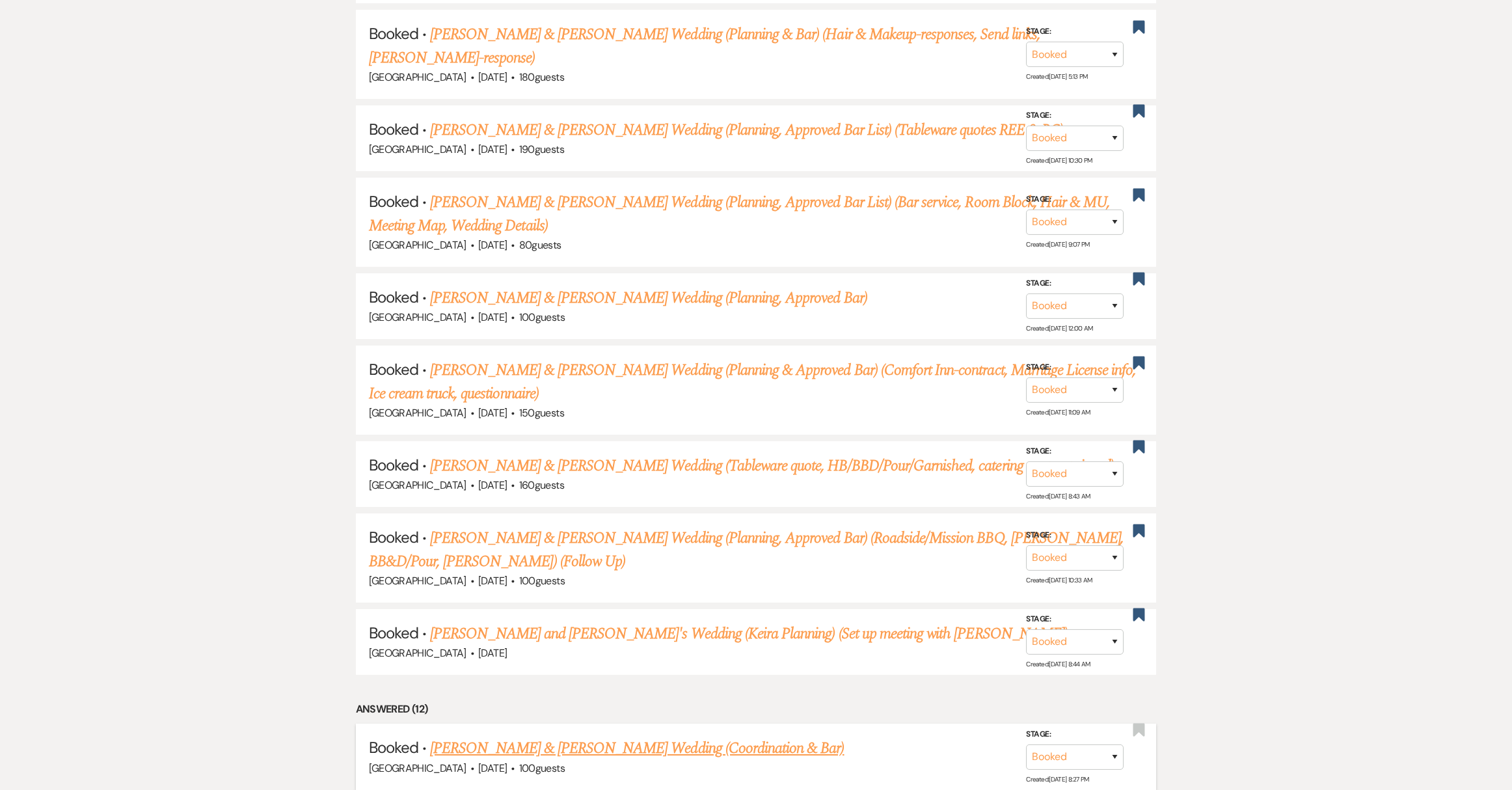
click at [678, 736] on link "[PERSON_NAME] & [PERSON_NAME] Wedding (Coordination & Bar)" at bounding box center [637, 748] width 414 height 23
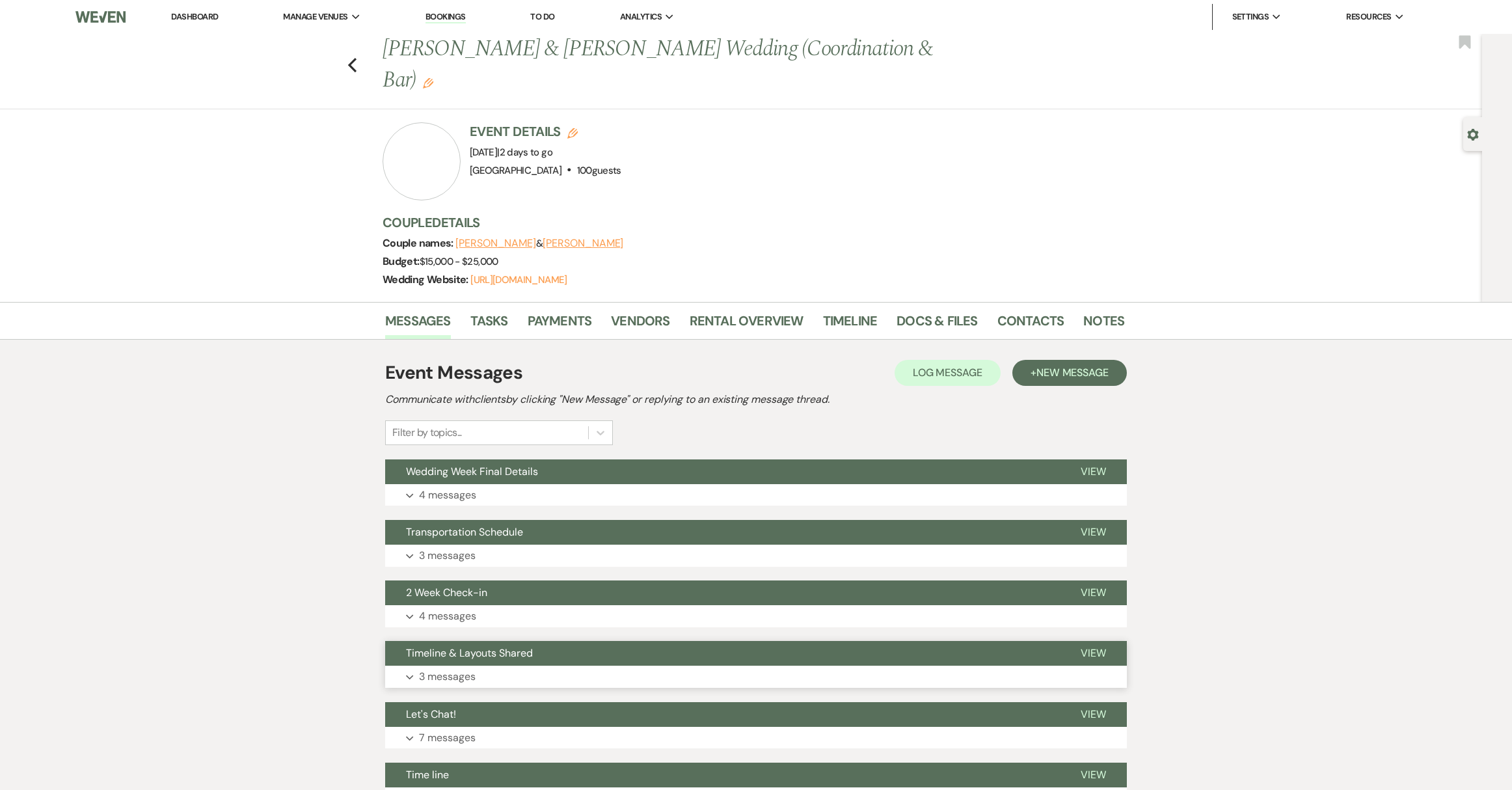
scroll to position [227, 0]
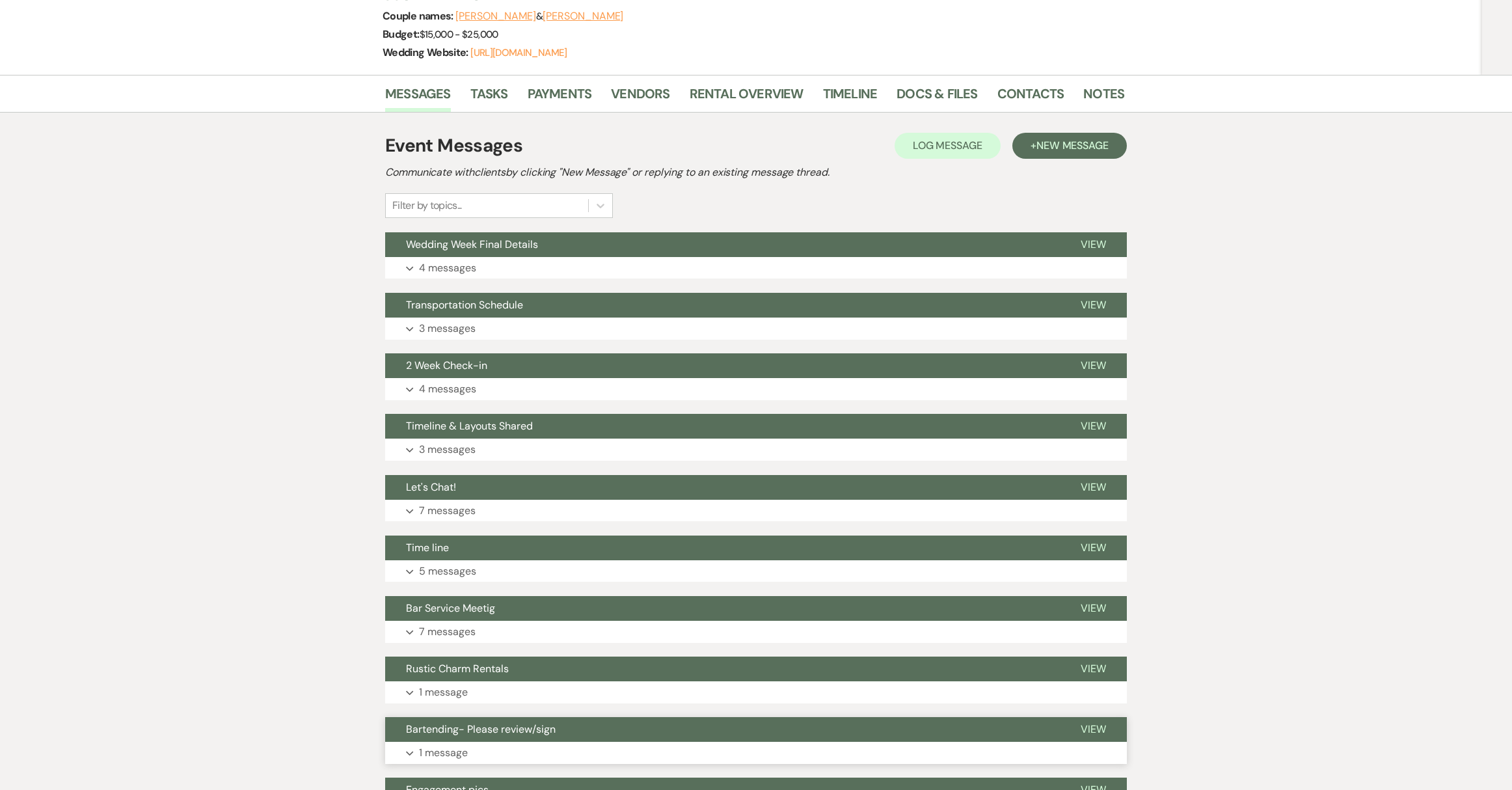
click at [521, 723] on span "Bartending- Please review/sign" at bounding box center [481, 729] width 150 height 14
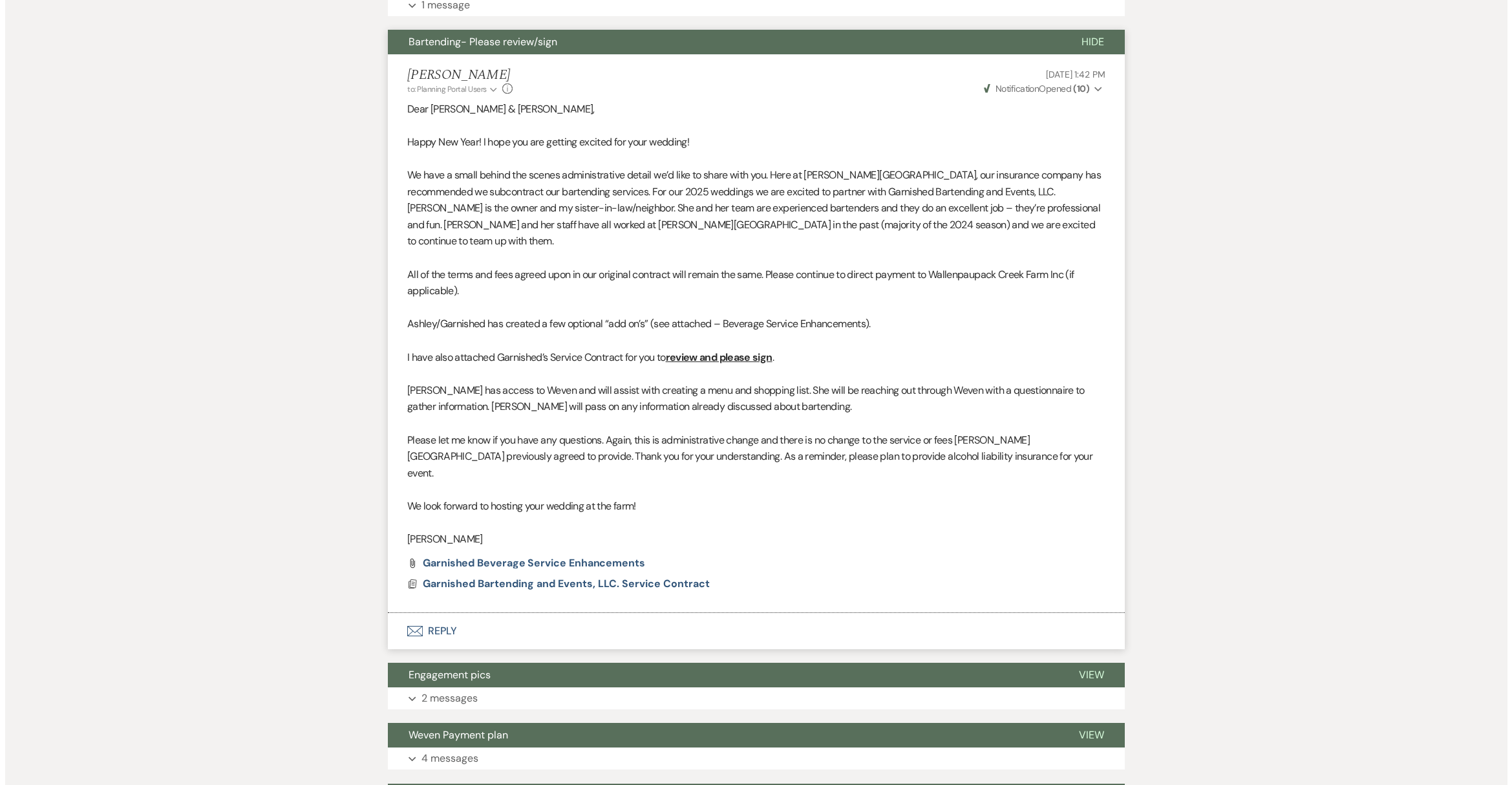
scroll to position [961, 0]
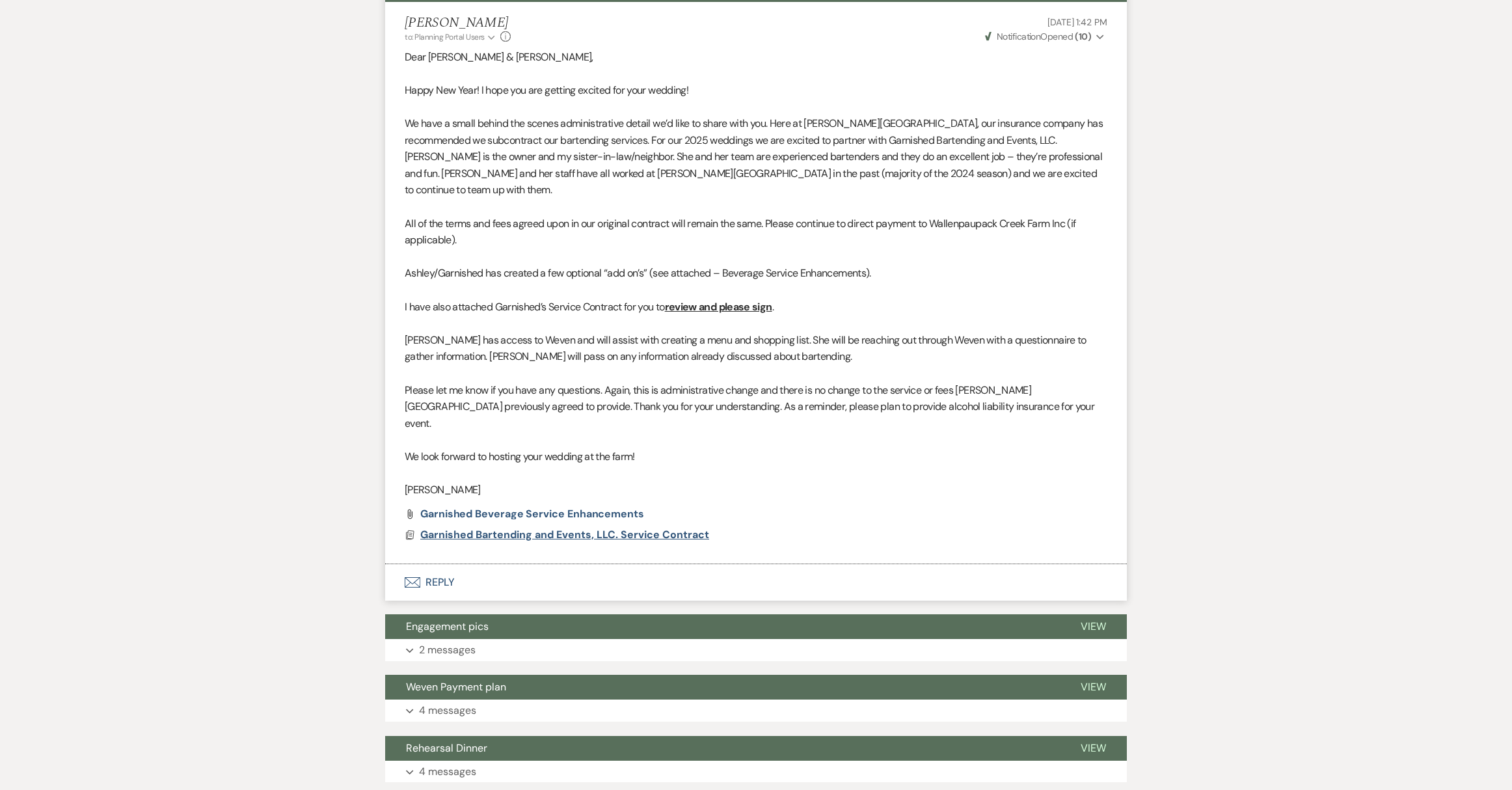
click at [580, 528] on span "Garnished Bartending and Events, LLC. Service Contract" at bounding box center [565, 534] width 289 height 14
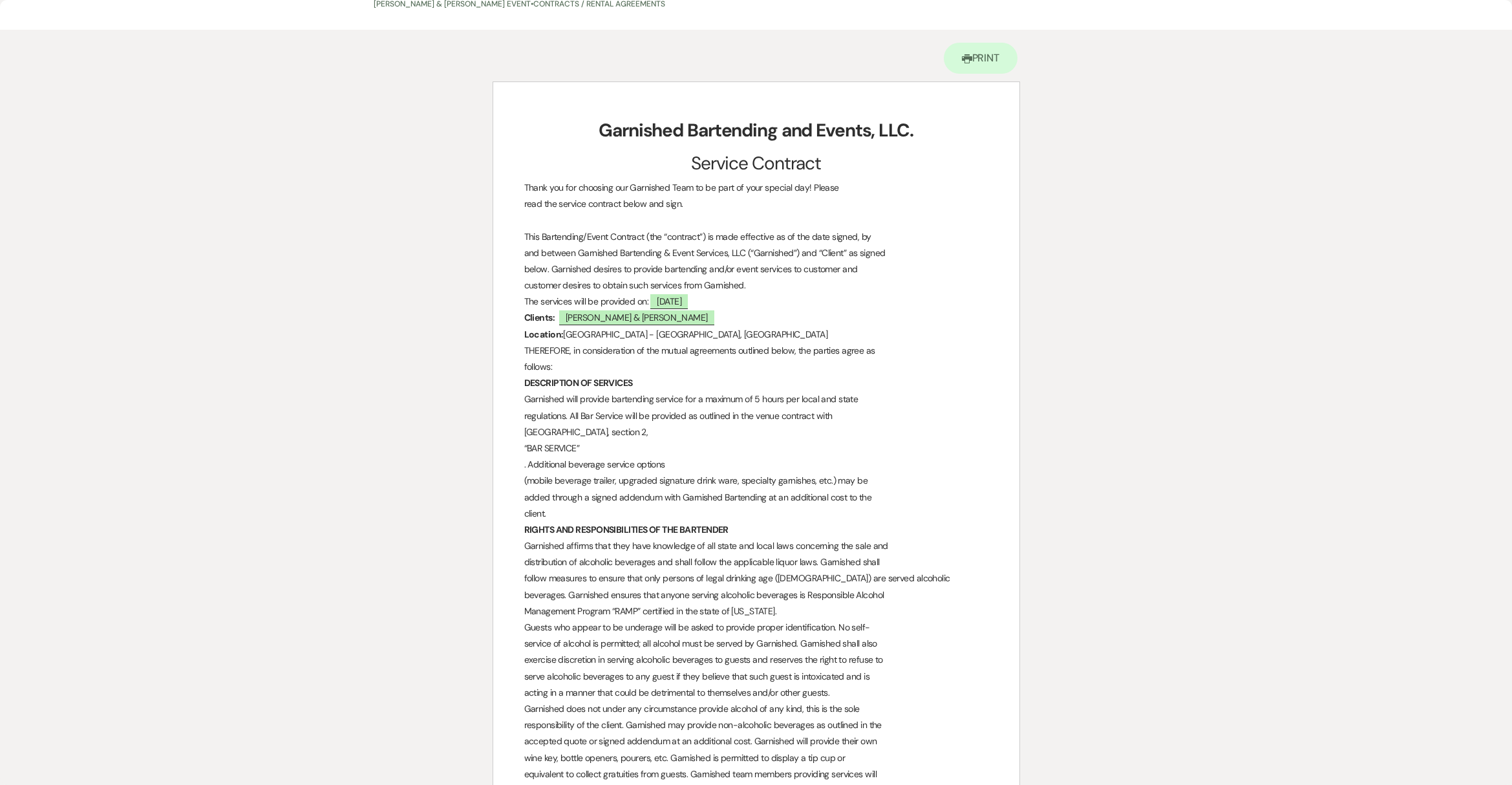
scroll to position [0, 0]
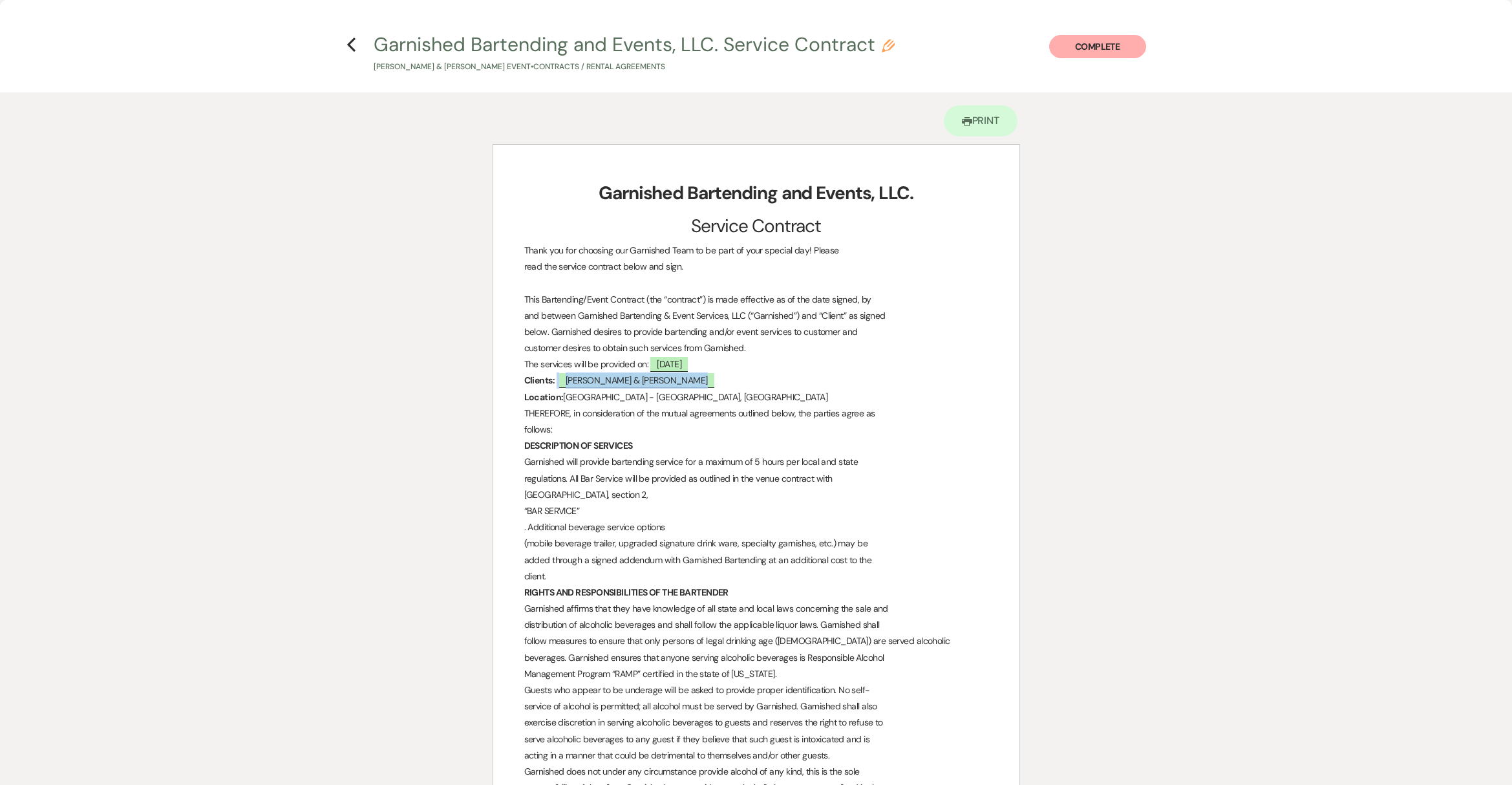
click at [683, 385] on span "David Reed & Cariann Rutledge" at bounding box center [637, 381] width 155 height 15
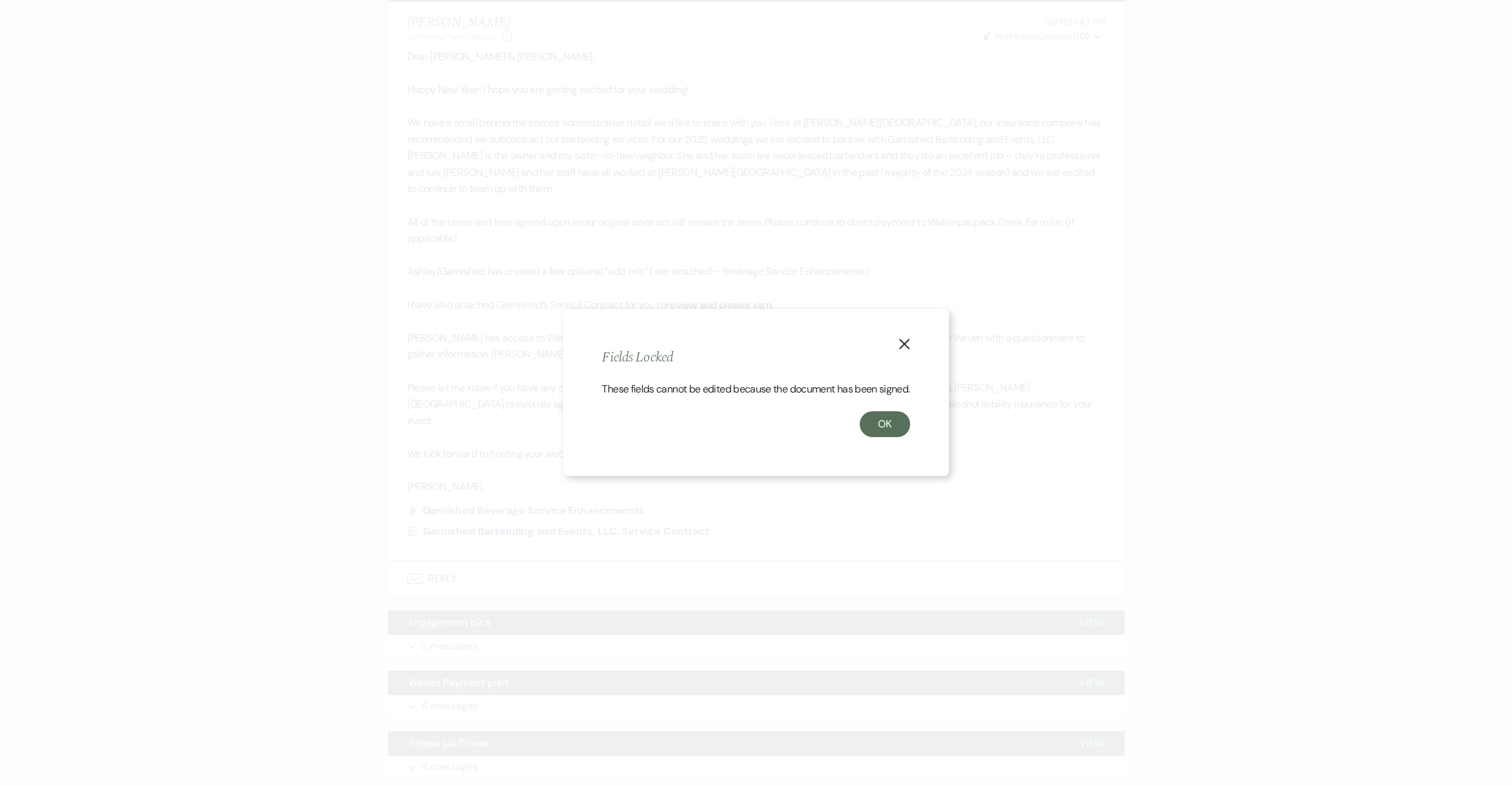
click at [910, 339] on icon "X" at bounding box center [904, 344] width 12 height 12
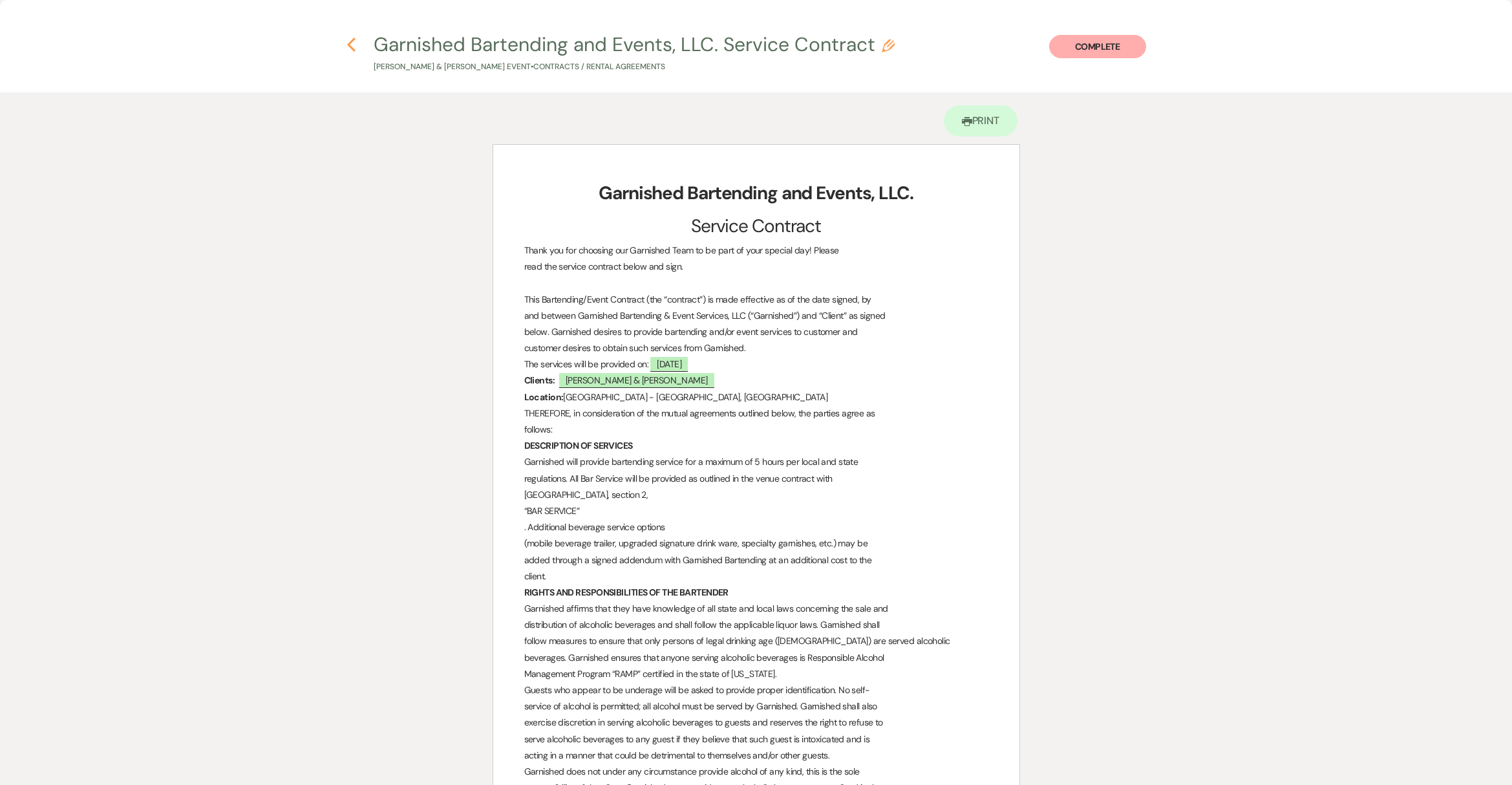
click at [350, 42] on use "button" at bounding box center [351, 45] width 9 height 14
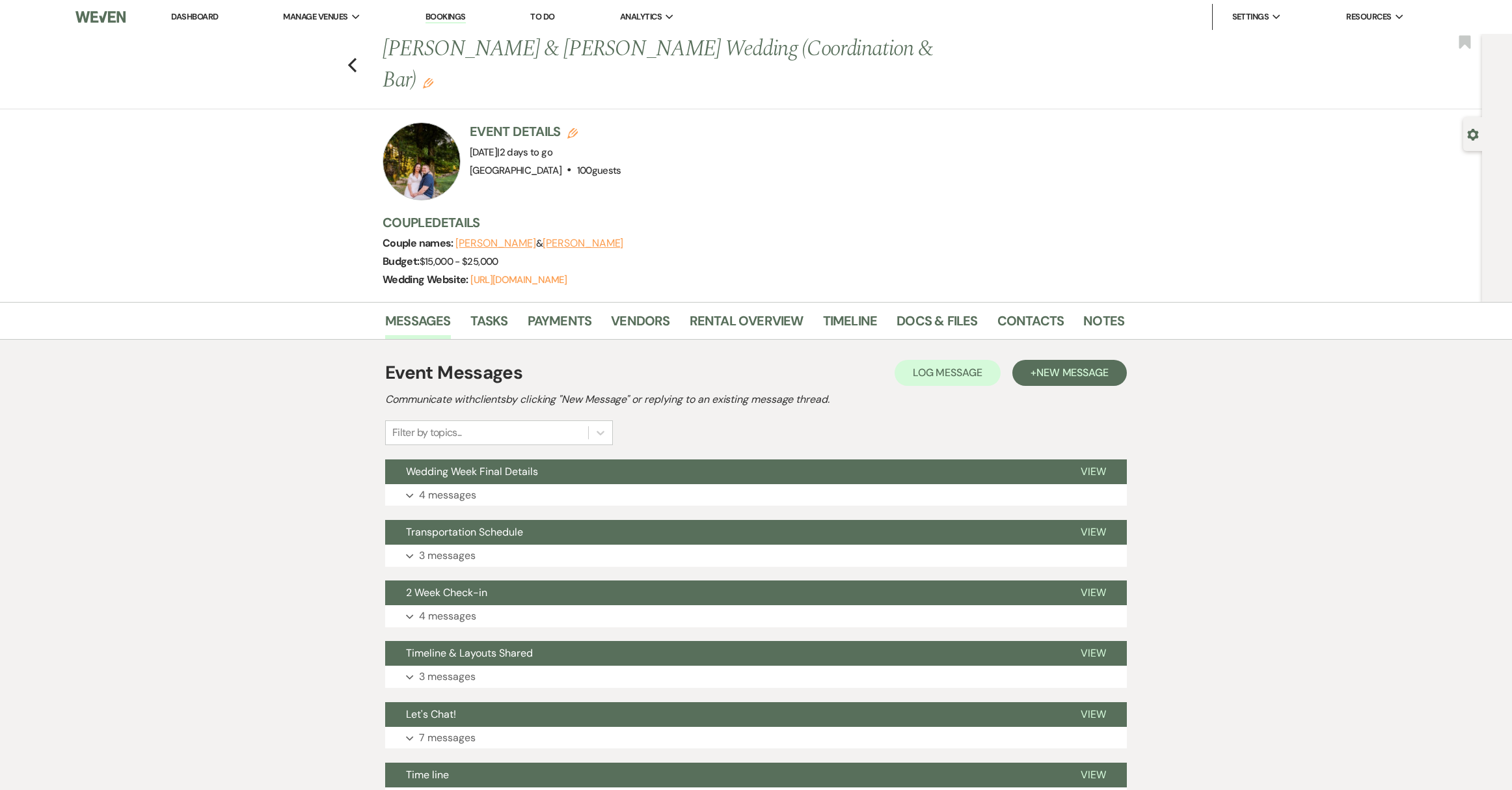
click at [185, 22] on link "Dashboard" at bounding box center [195, 17] width 46 height 11
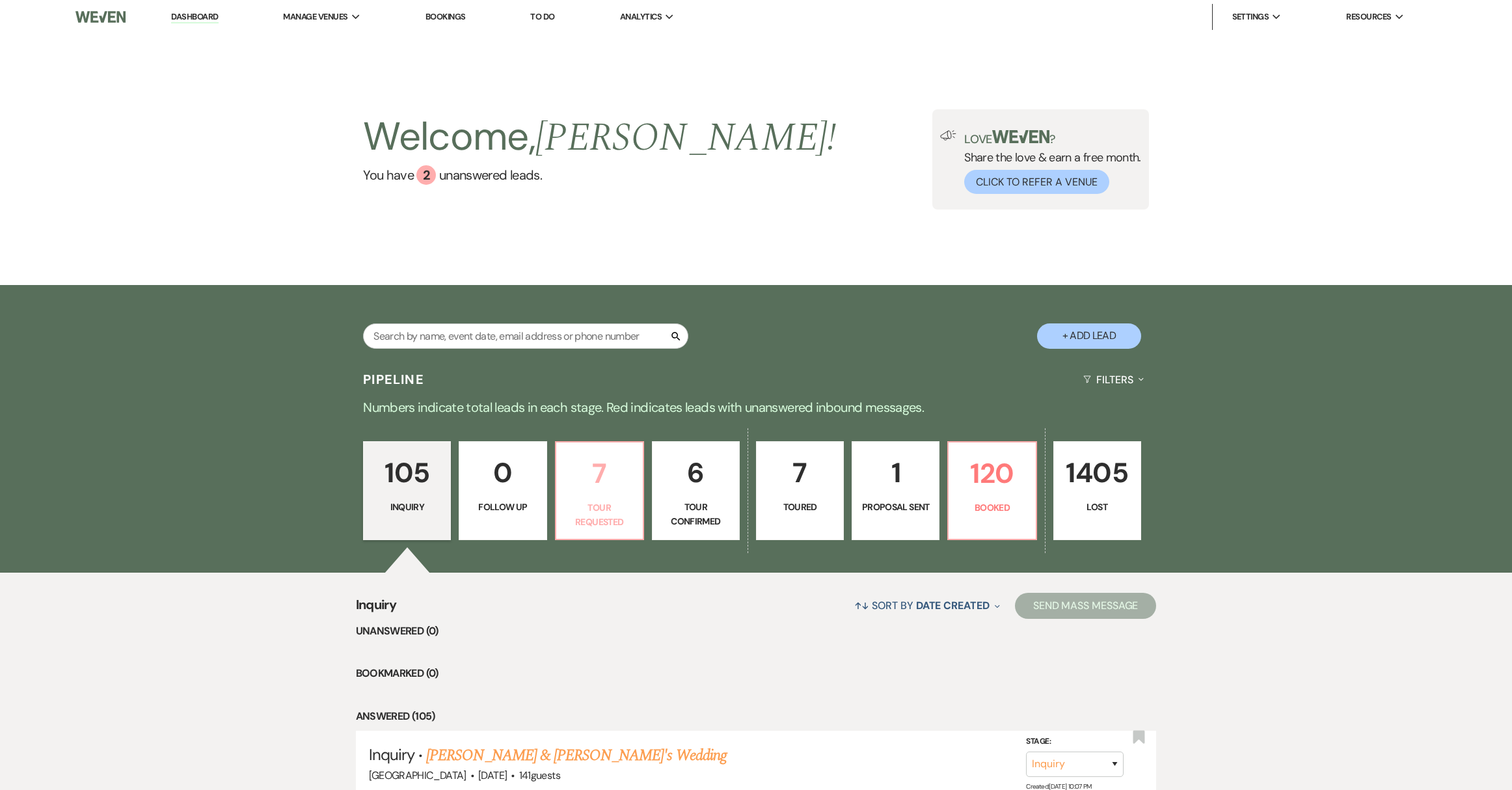
click at [591, 512] on p "Tour Requested" at bounding box center [599, 515] width 71 height 30
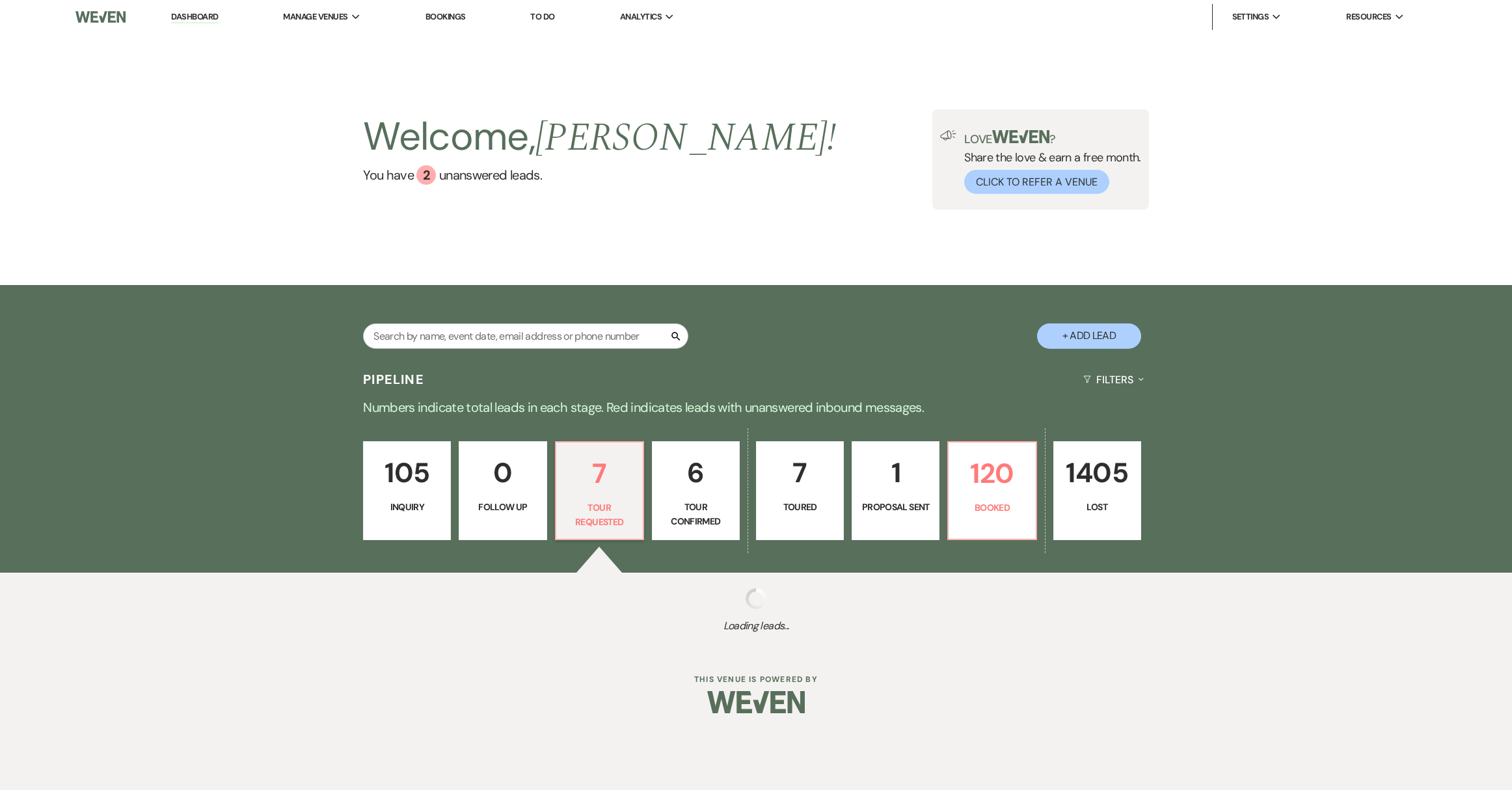
select select "2"
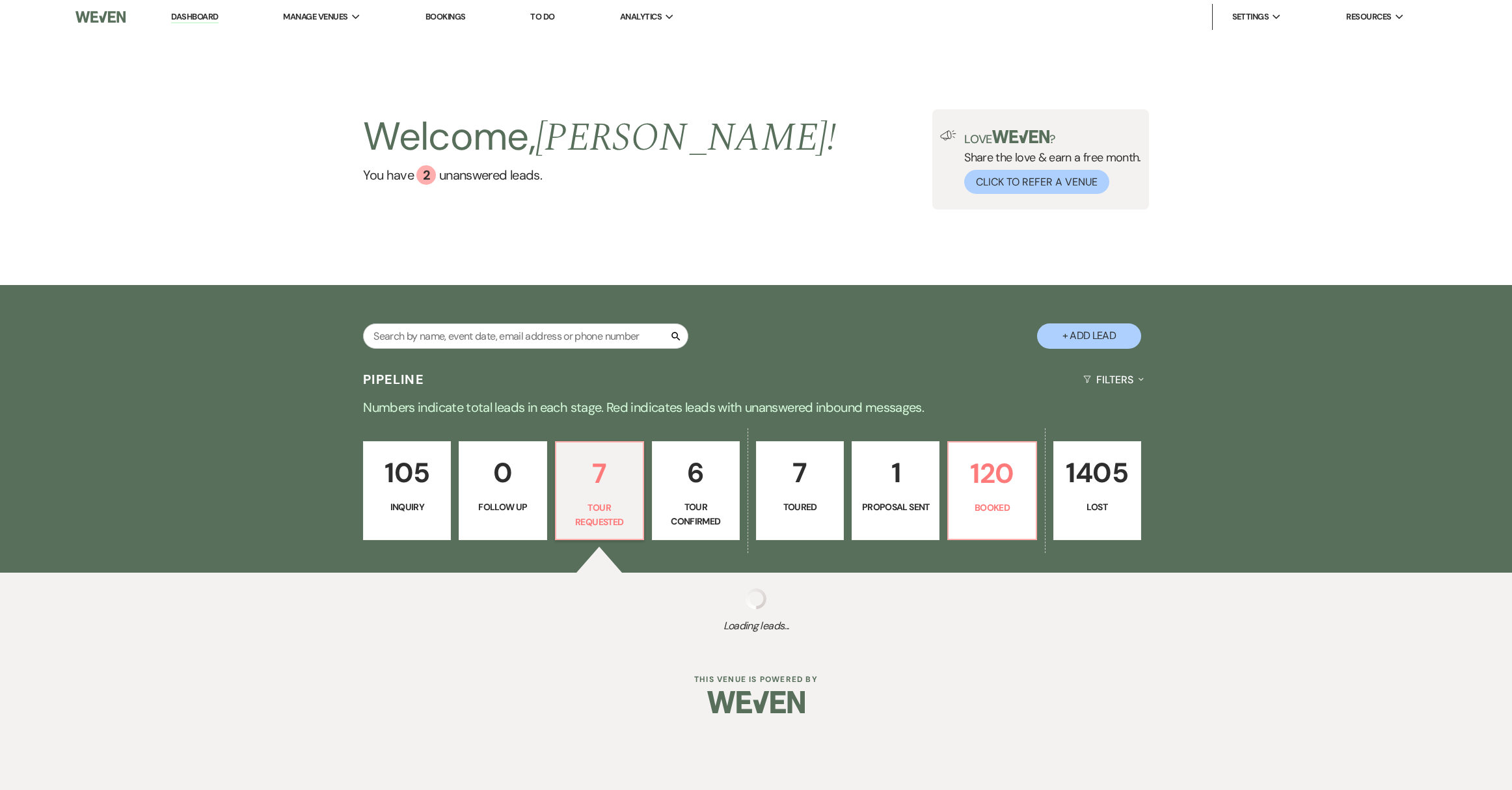
select select "2"
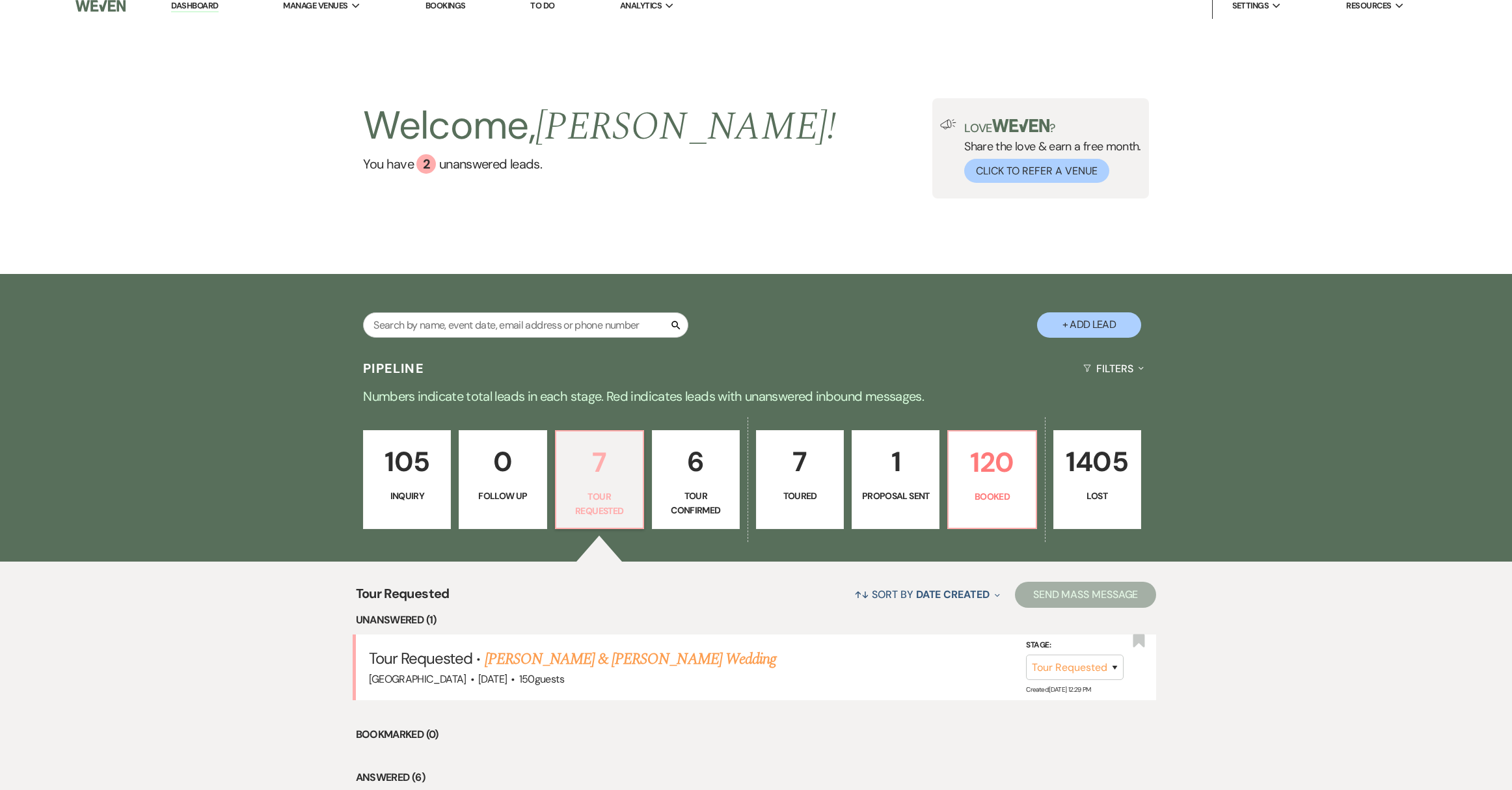
scroll to position [26, 0]
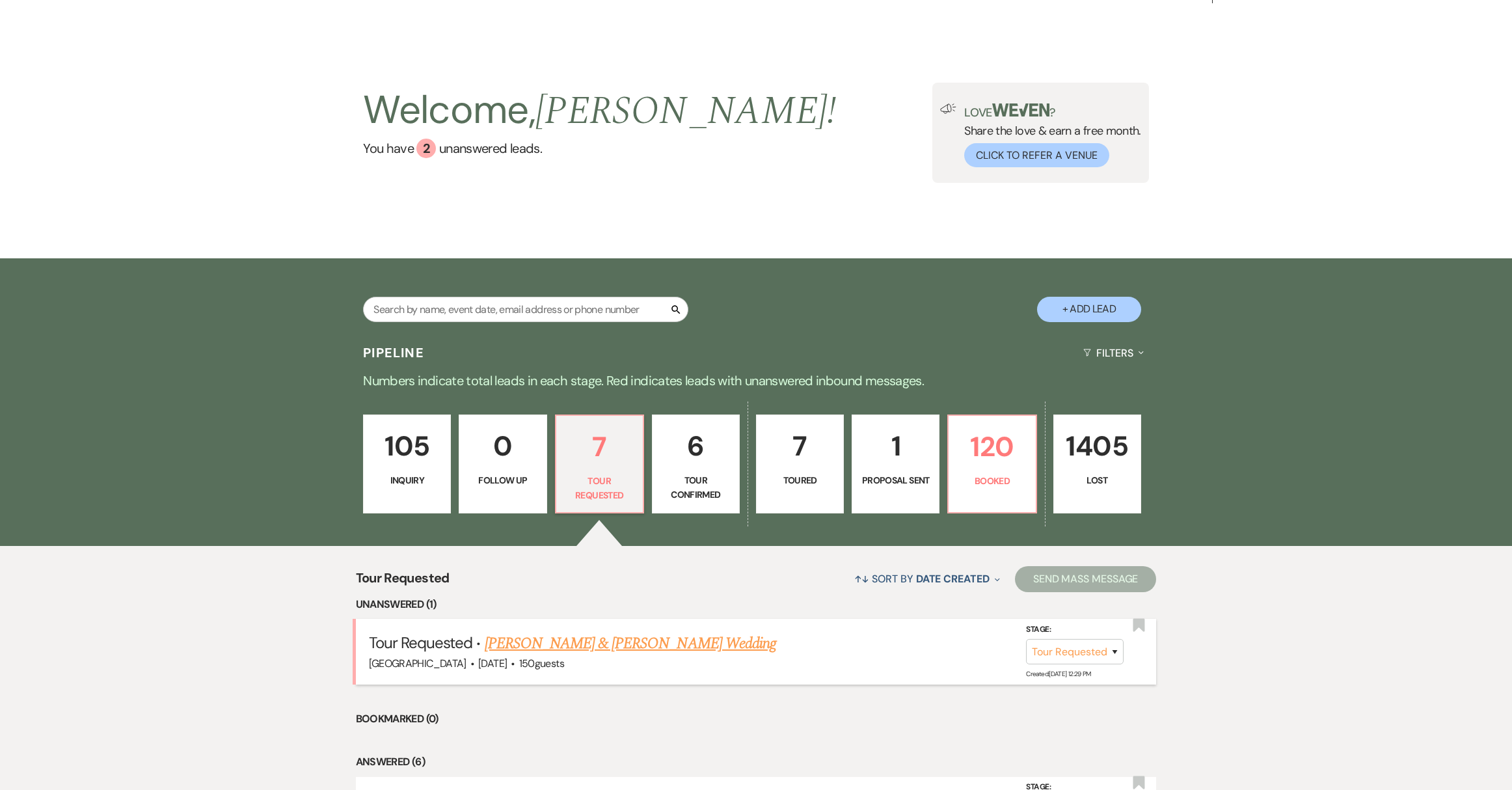
click at [594, 646] on link "Tyler Walton & Leila Davis's Wedding" at bounding box center [630, 643] width 292 height 23
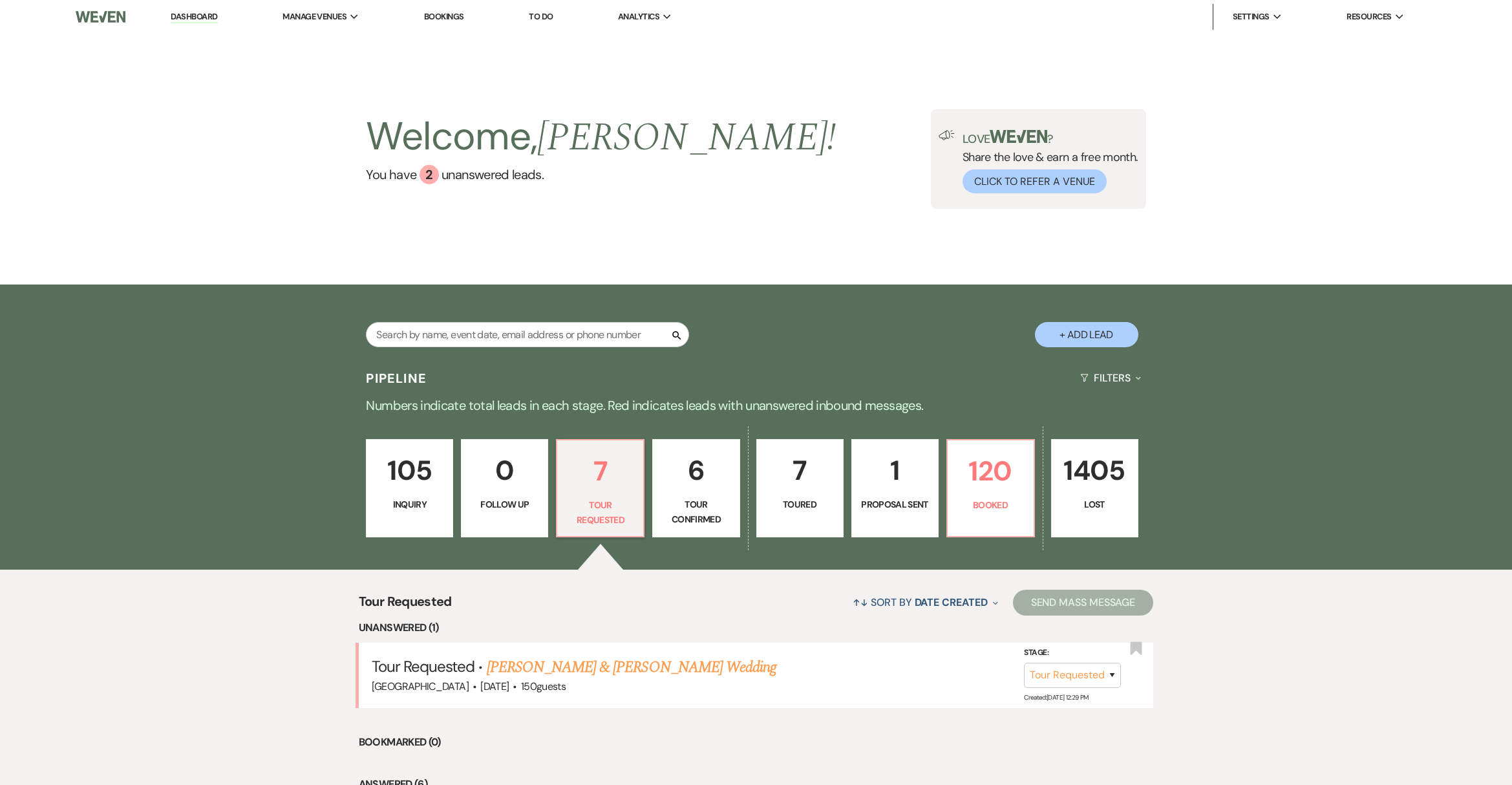
select select "2"
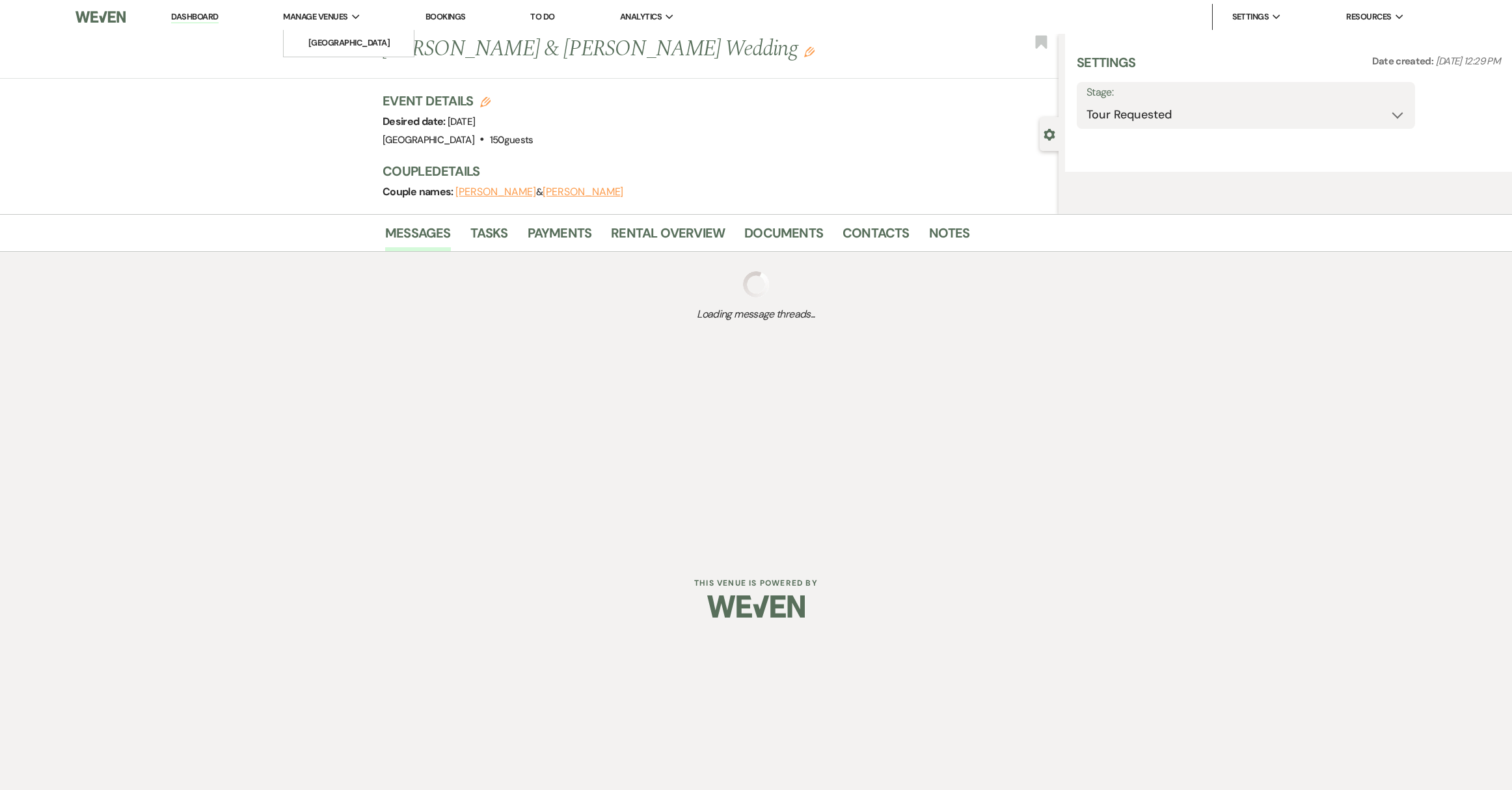
select select "5"
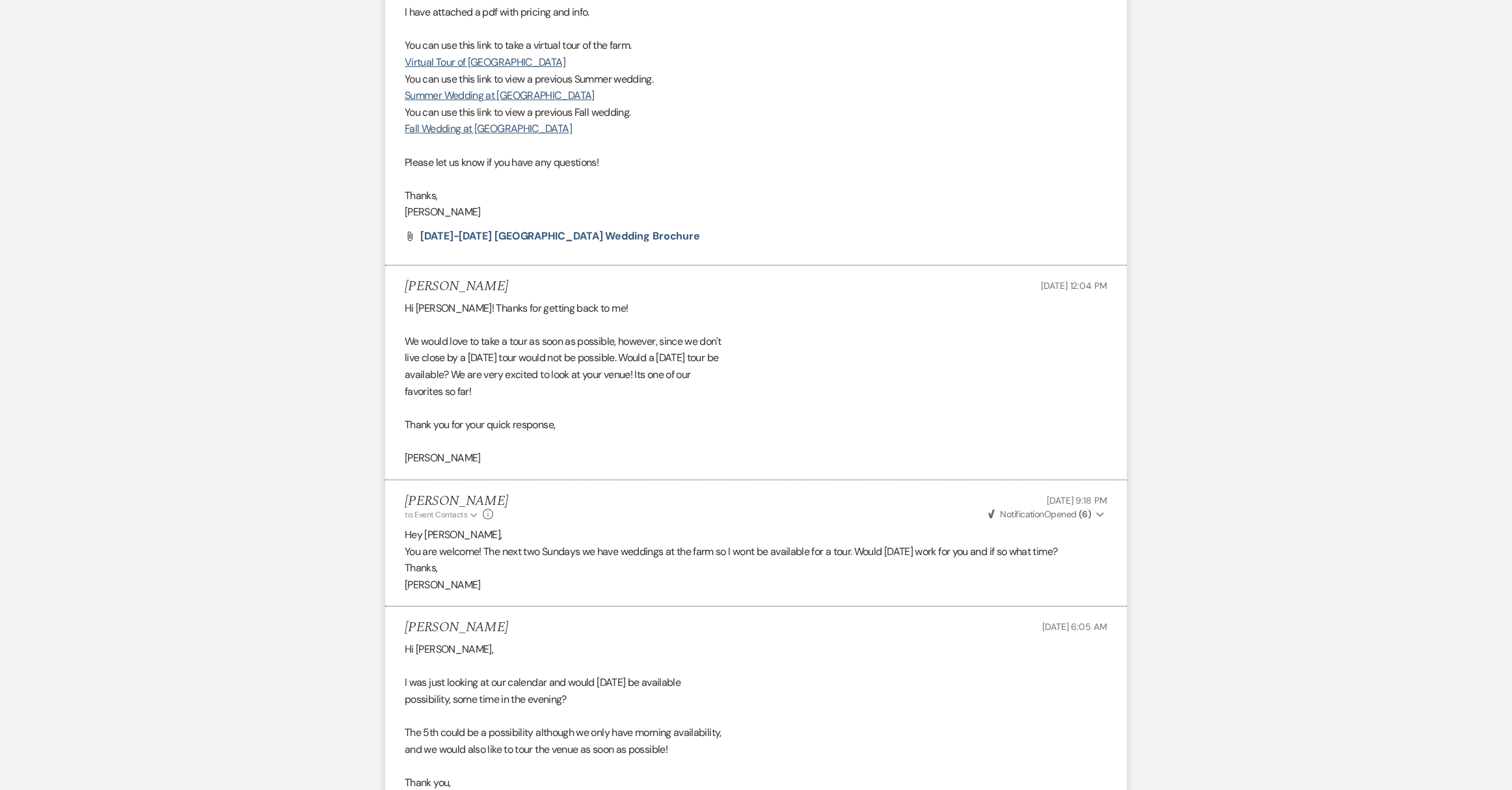
scroll to position [1428, 0]
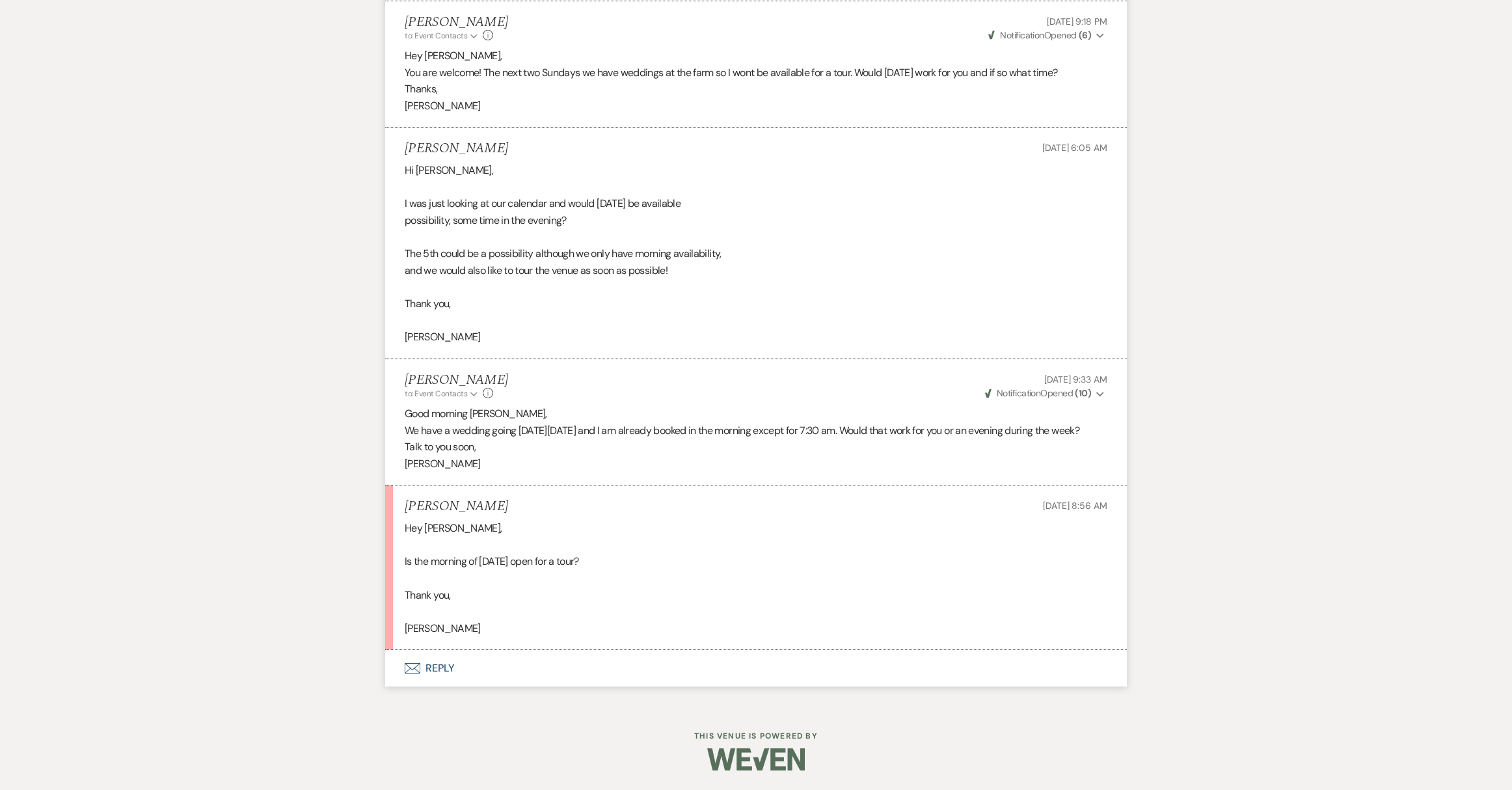
click at [438, 675] on button "Envelope Reply" at bounding box center [756, 667] width 742 height 36
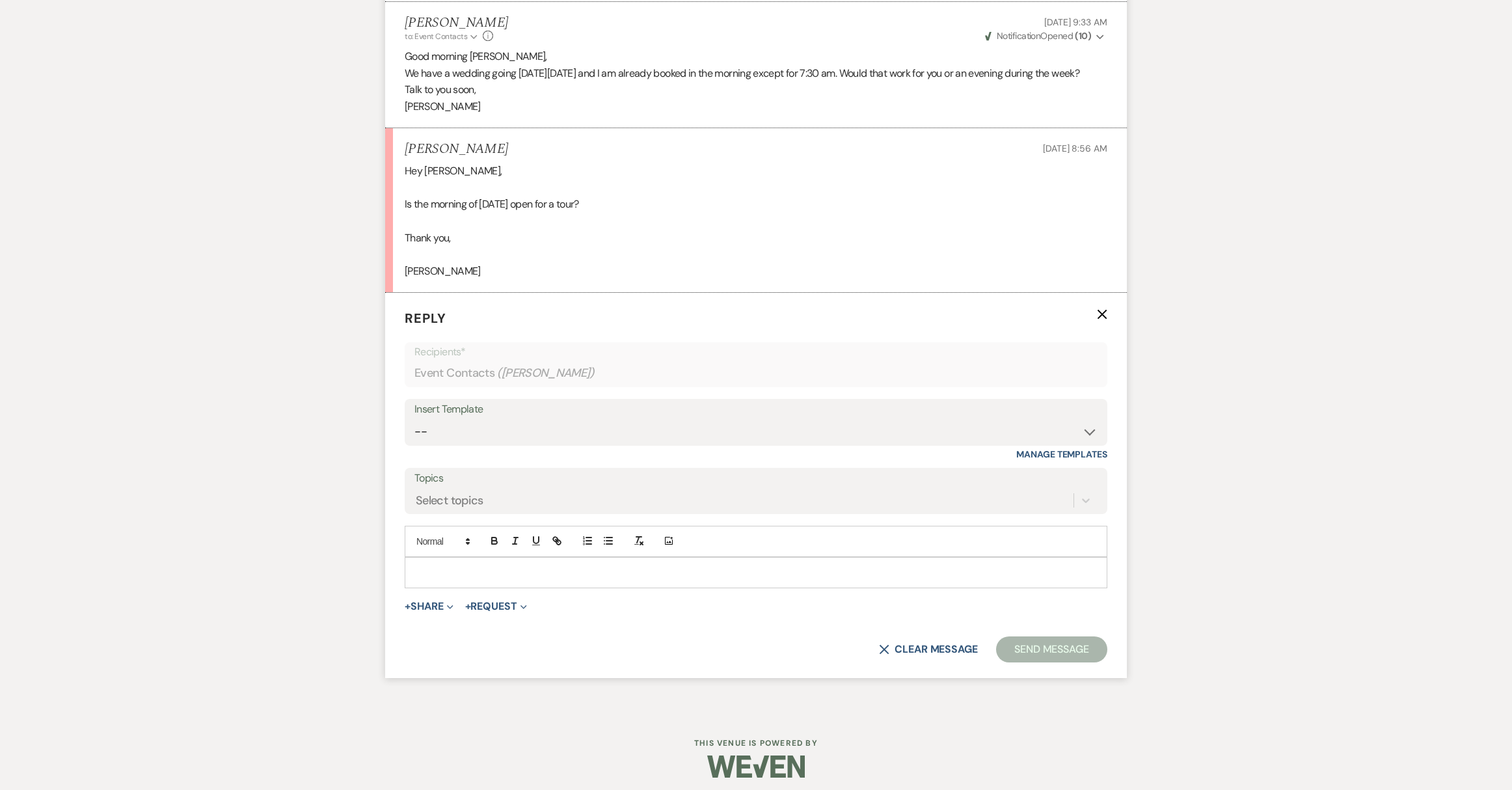
scroll to position [1792, 0]
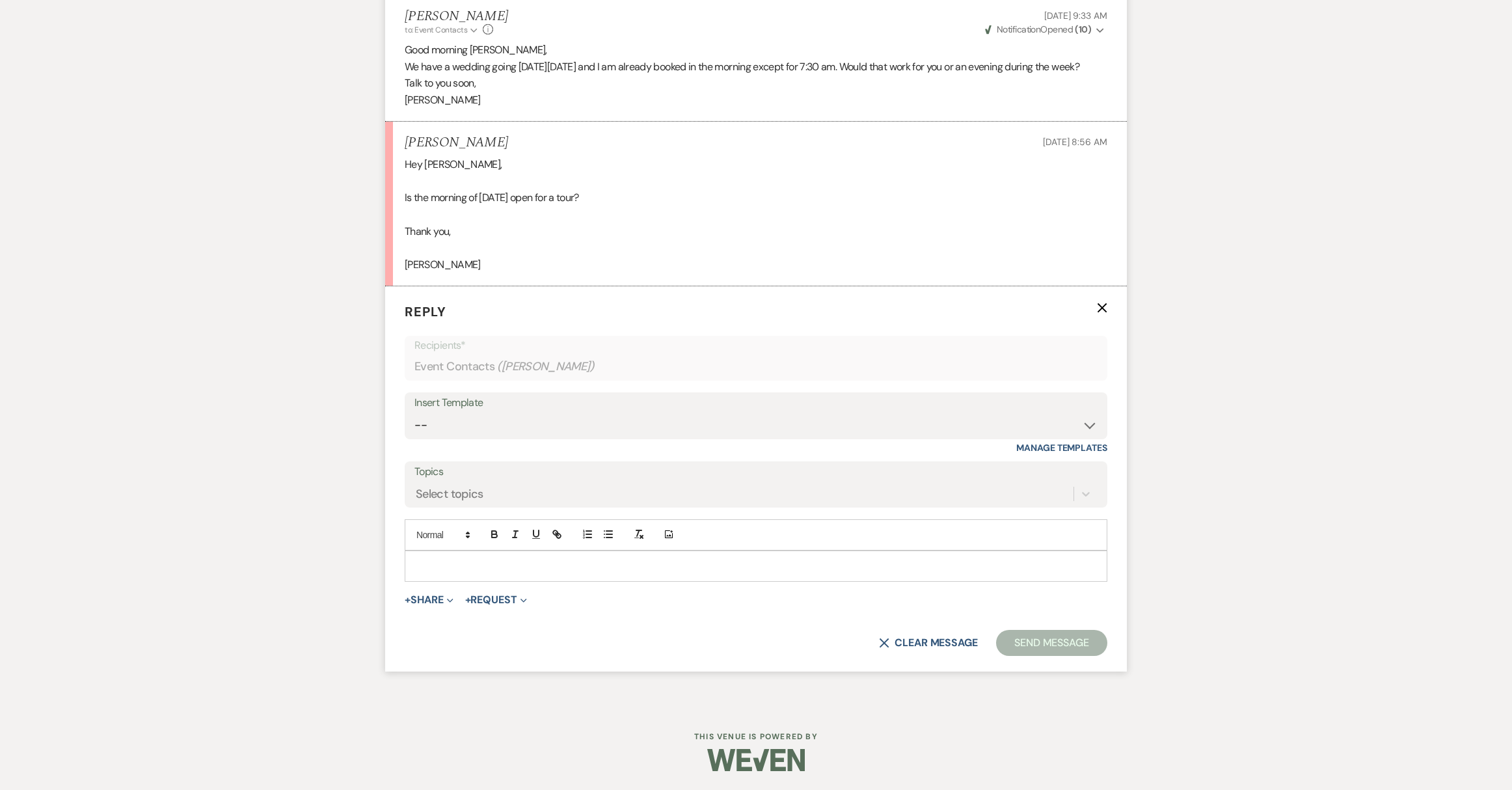
click at [441, 569] on p at bounding box center [755, 566] width 682 height 14
click at [1023, 649] on button "Send Message" at bounding box center [1052, 643] width 111 height 26
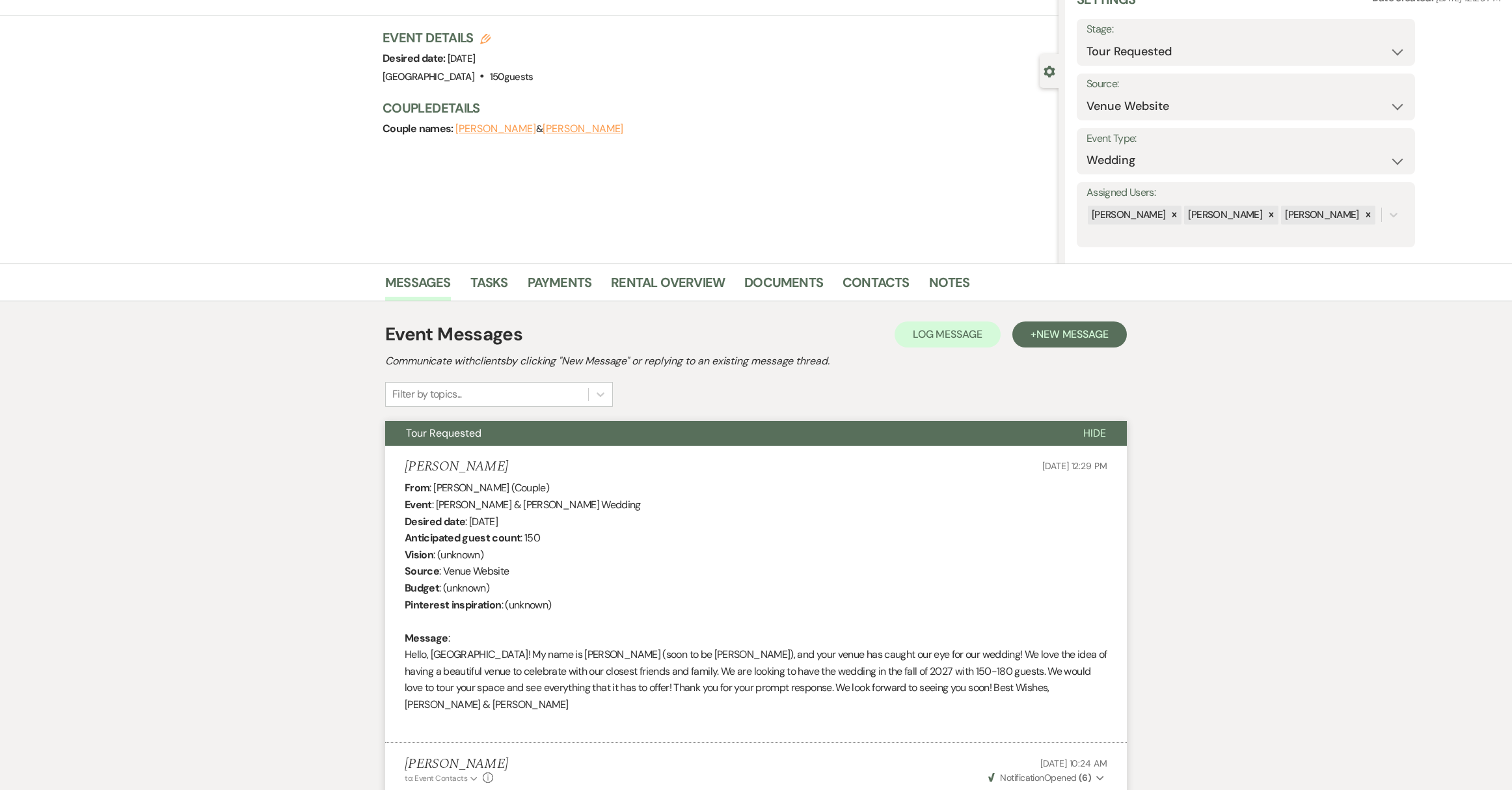
scroll to position [0, 0]
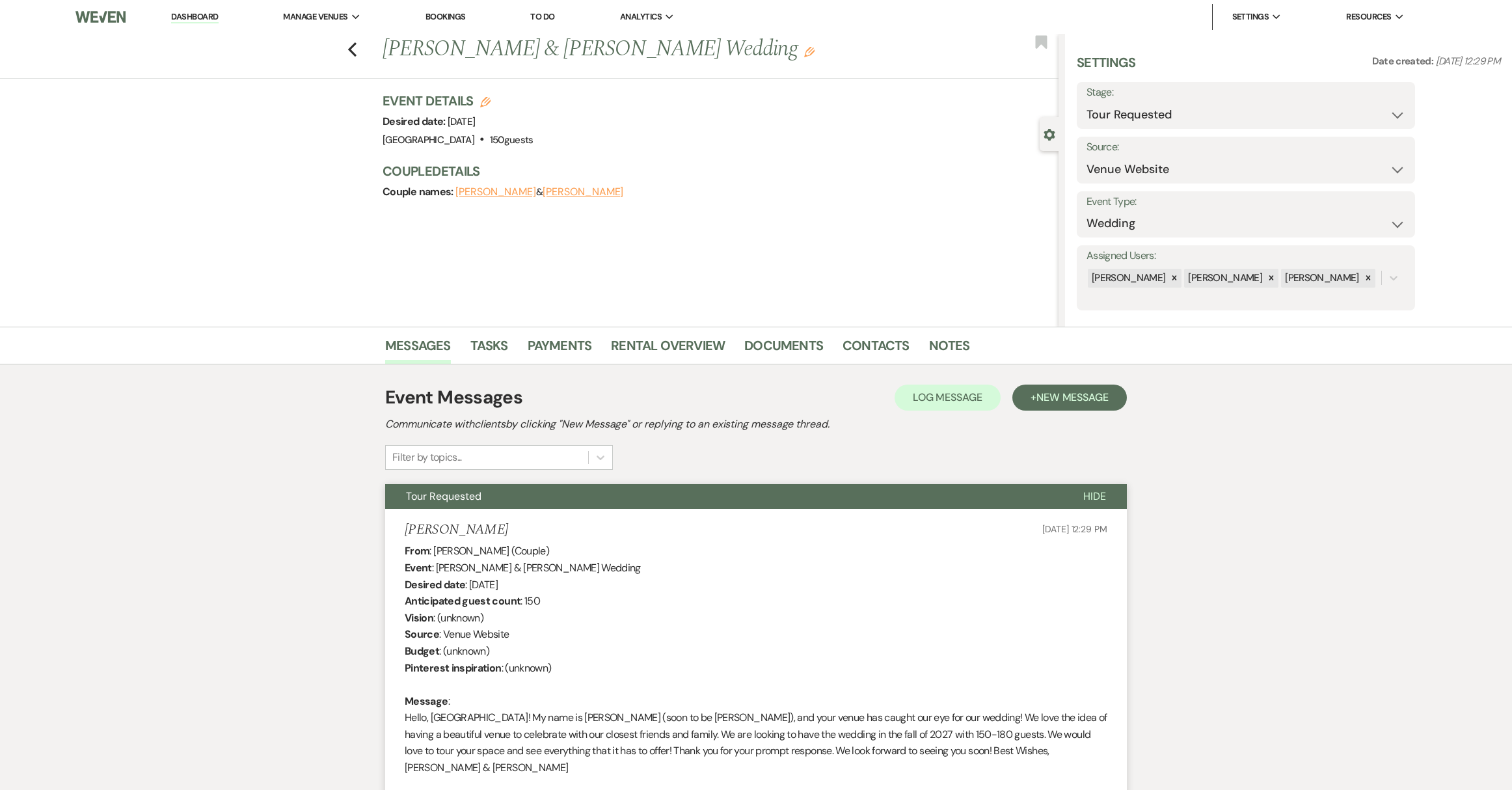
click at [197, 14] on link "Dashboard" at bounding box center [195, 17] width 46 height 12
